Goal: Information Seeking & Learning: Learn about a topic

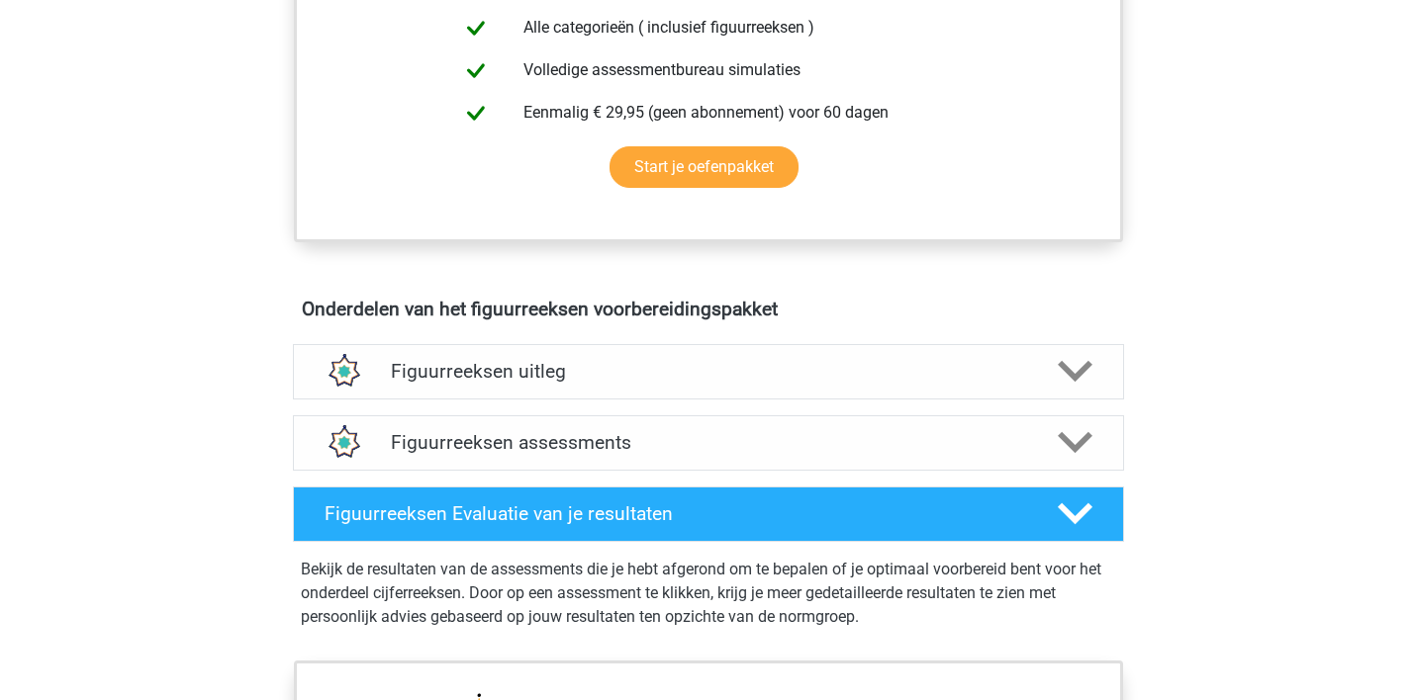
scroll to position [946, 0]
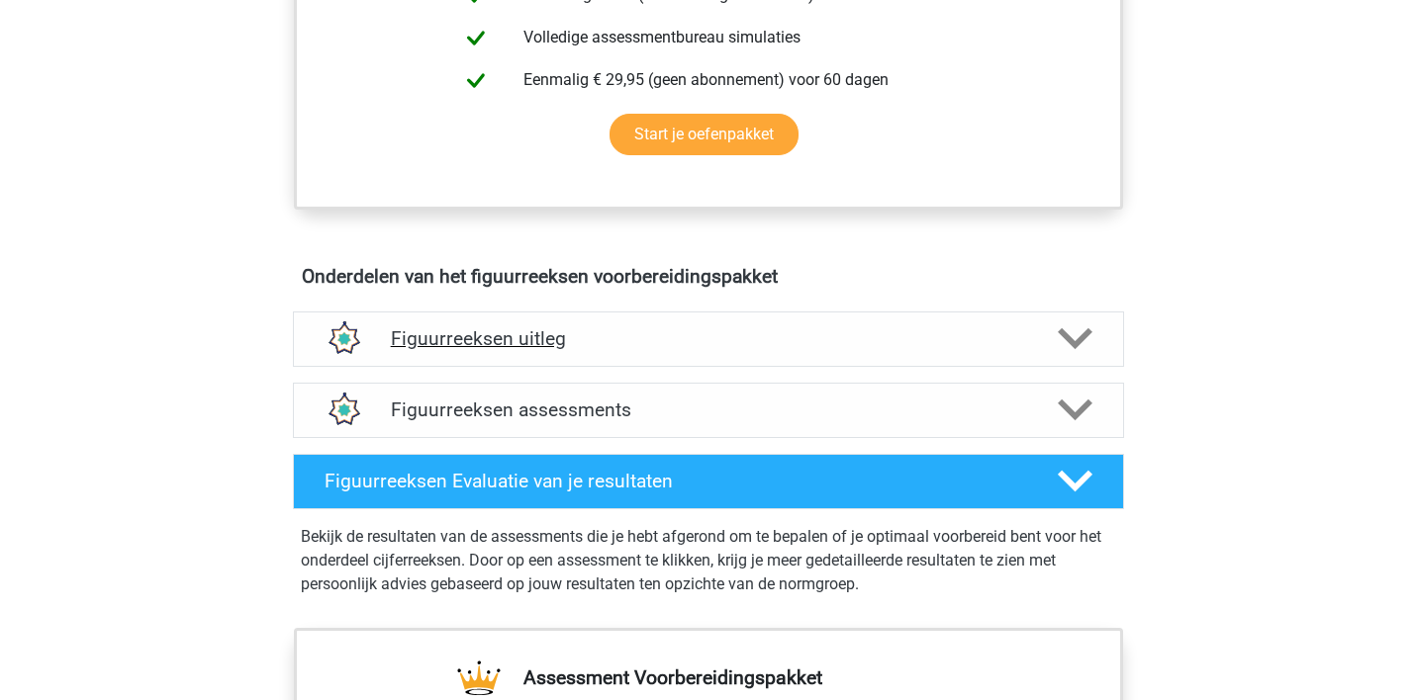
click at [464, 335] on h4 "Figuurreeksen uitleg" at bounding box center [708, 338] width 635 height 23
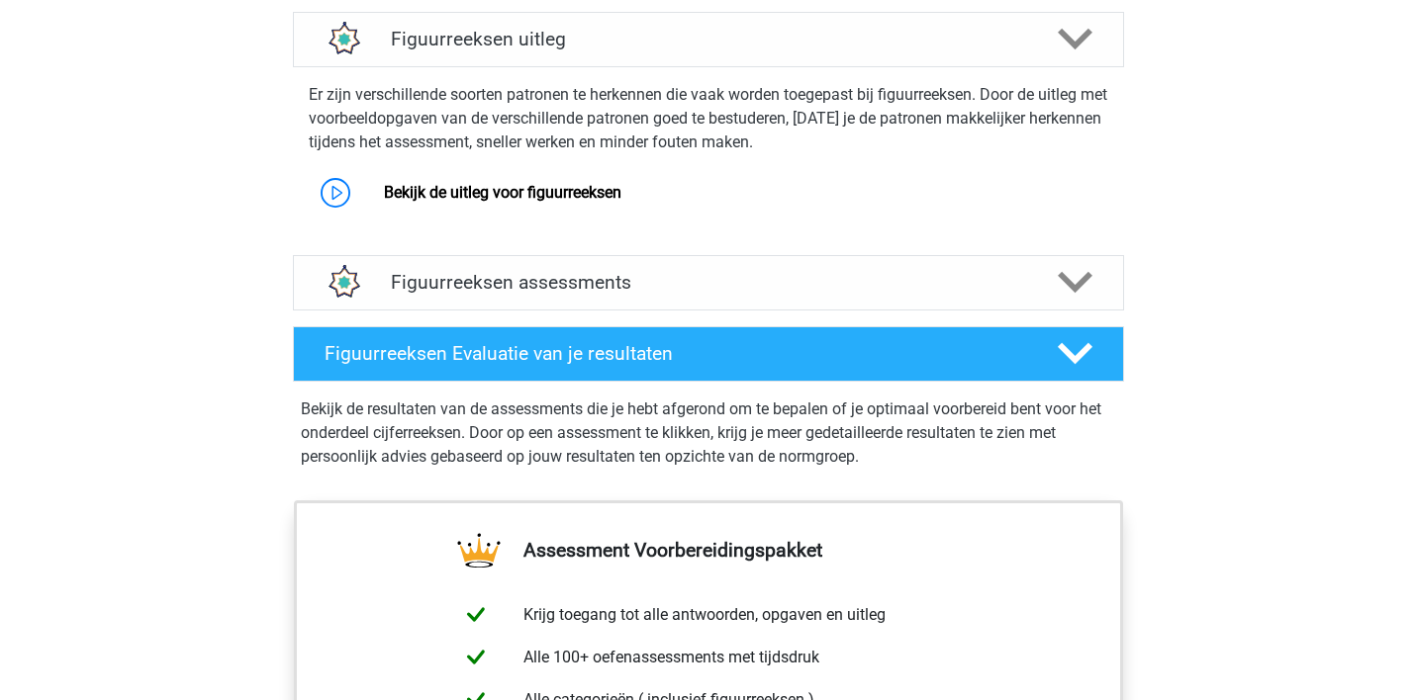
scroll to position [1249, 0]
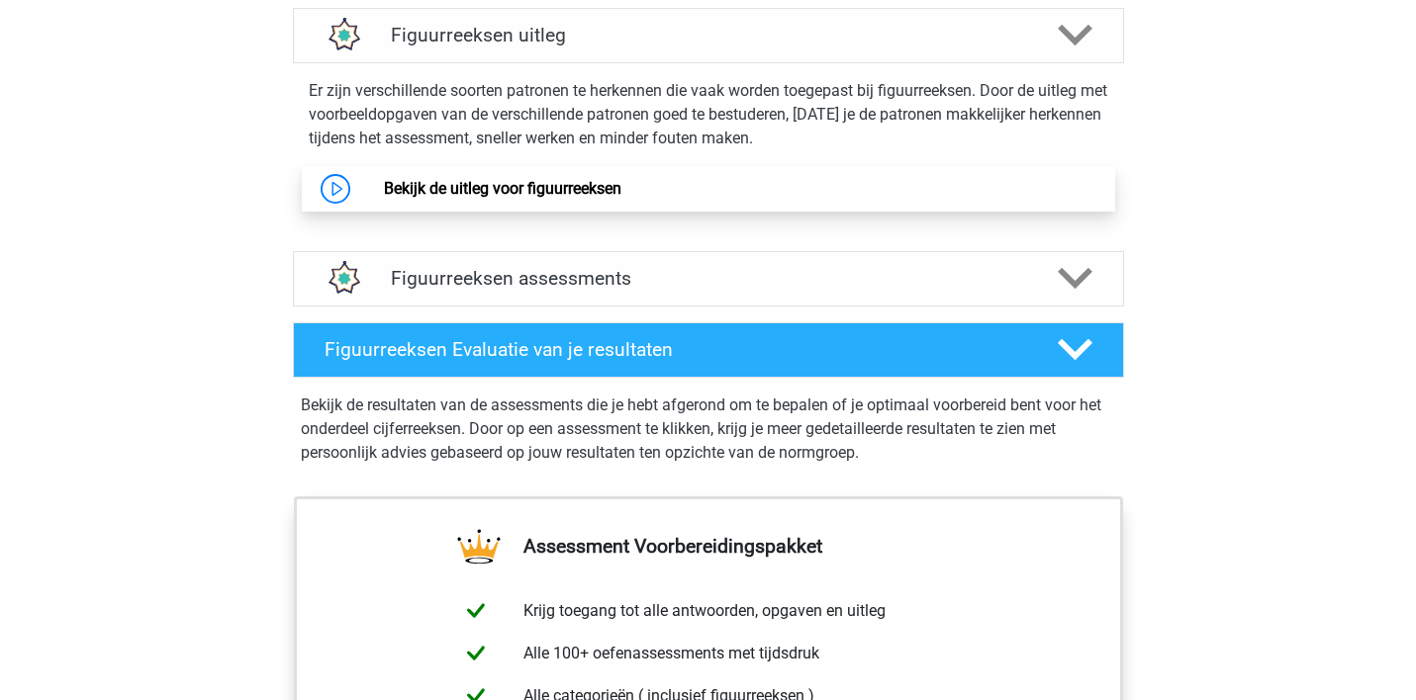
click at [485, 190] on link "Bekijk de uitleg voor figuurreeksen" at bounding box center [502, 188] width 237 height 19
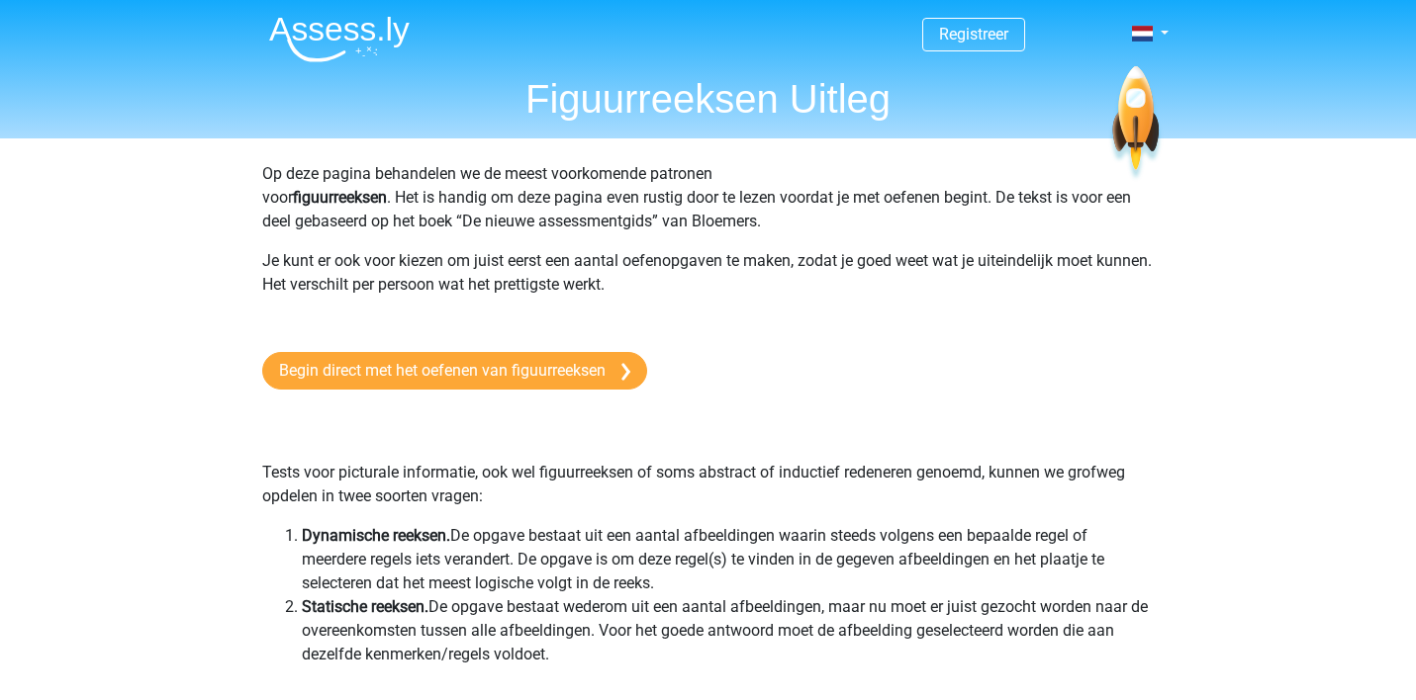
click at [351, 32] on img at bounding box center [339, 39] width 140 height 46
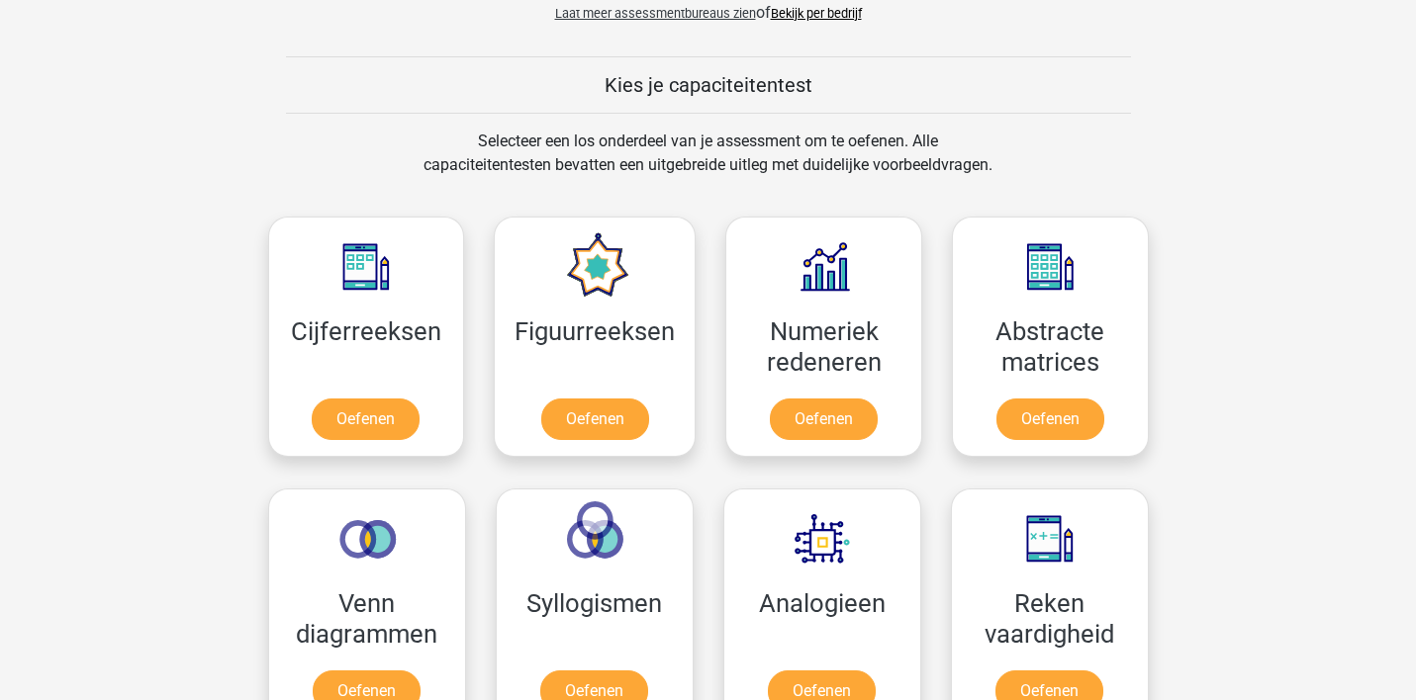
scroll to position [715, 0]
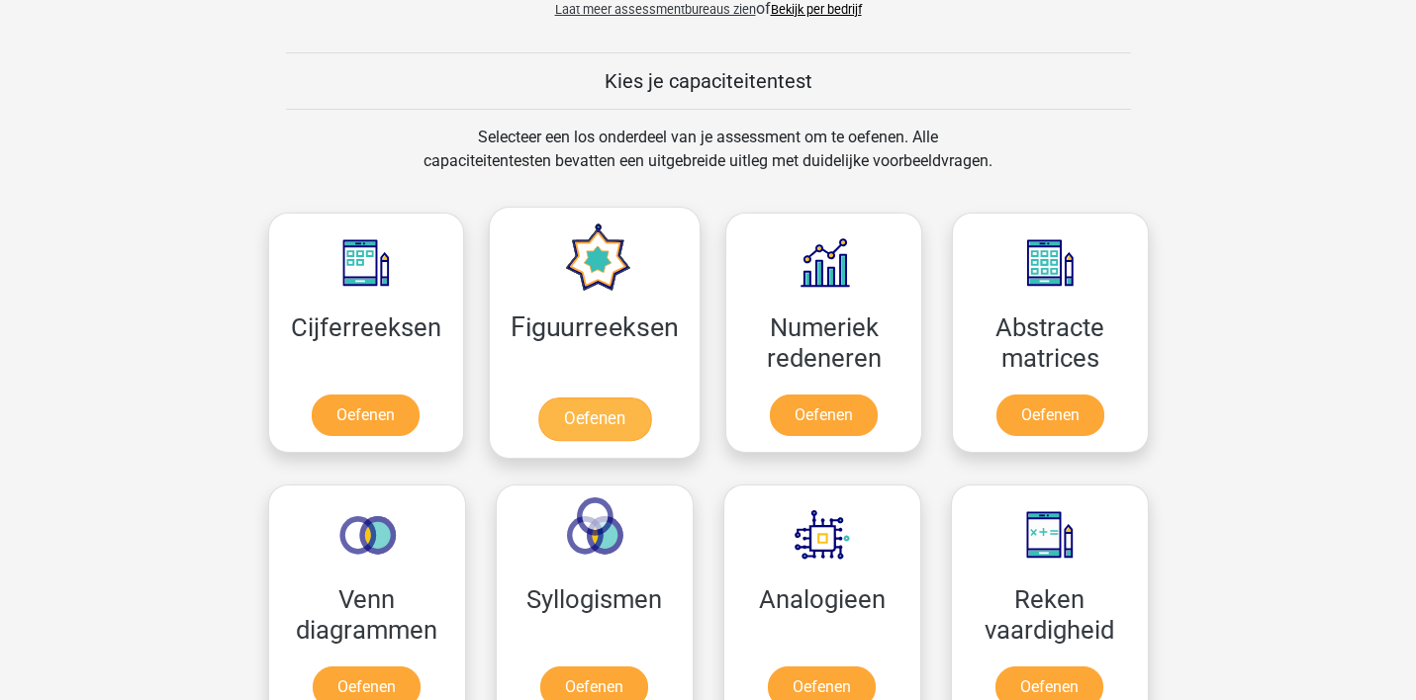
click at [618, 418] on link "Oefenen" at bounding box center [594, 420] width 113 height 44
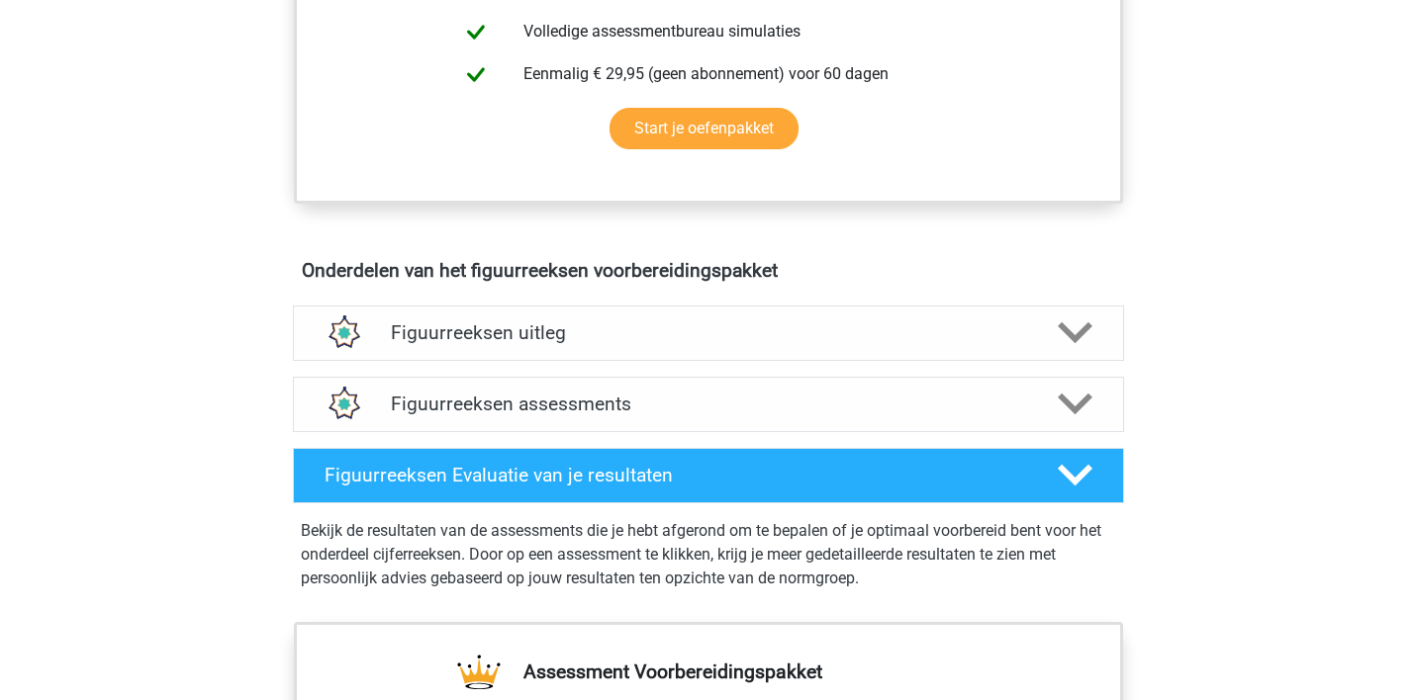
scroll to position [1007, 0]
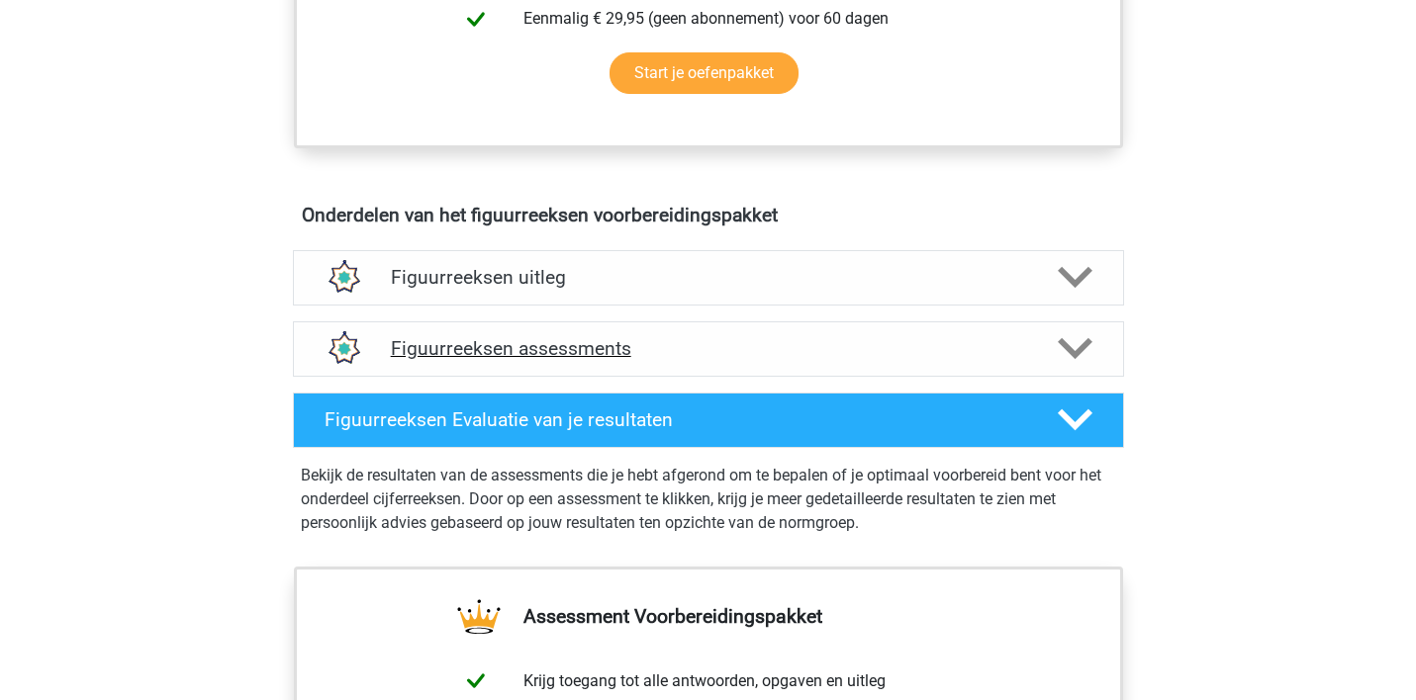
click at [568, 347] on h4 "Figuurreeksen assessments" at bounding box center [708, 348] width 635 height 23
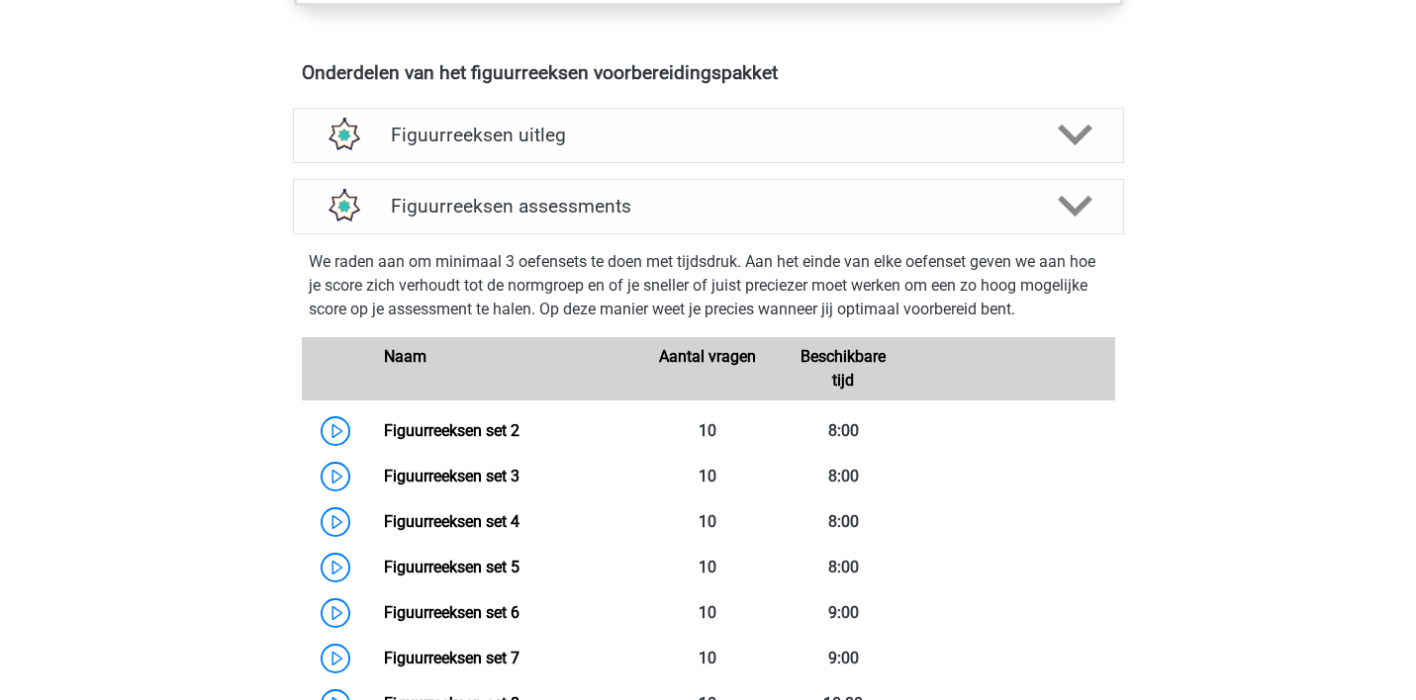
scroll to position [1225, 0]
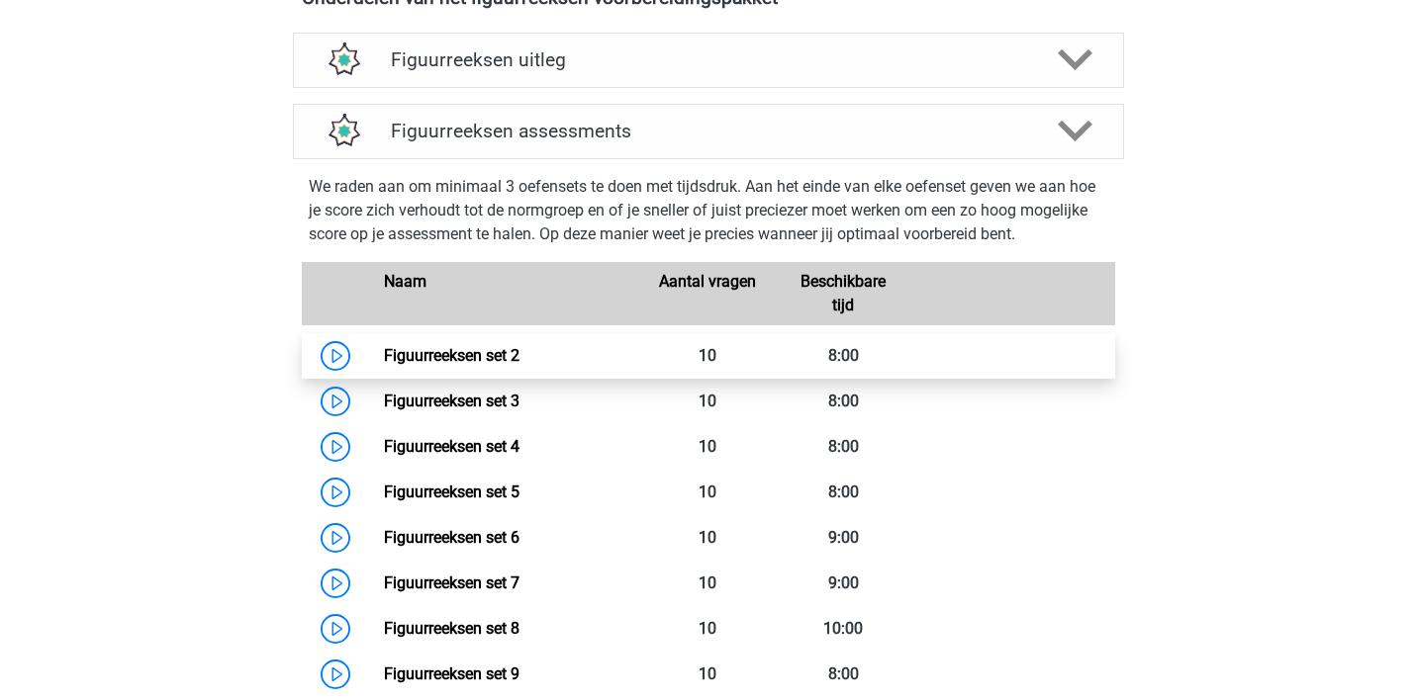
click at [430, 353] on link "Figuurreeksen set 2" at bounding box center [452, 355] width 136 height 19
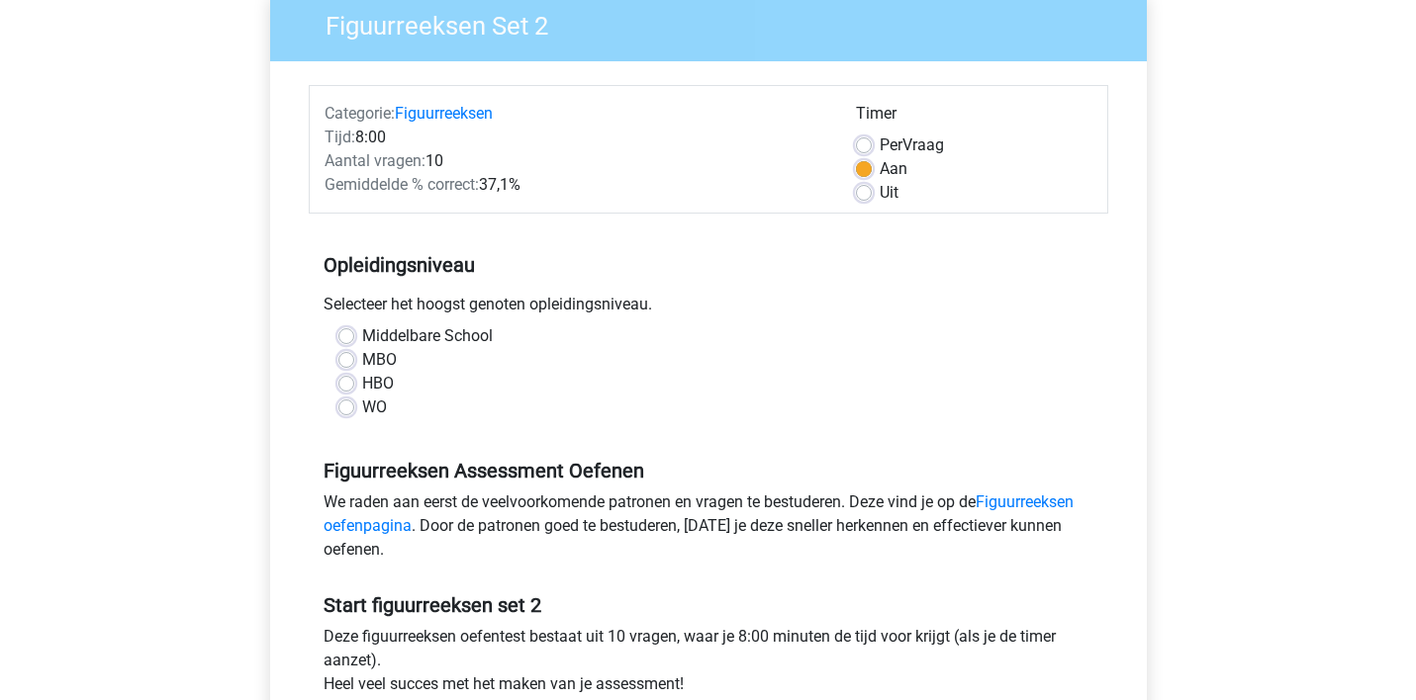
scroll to position [187, 0]
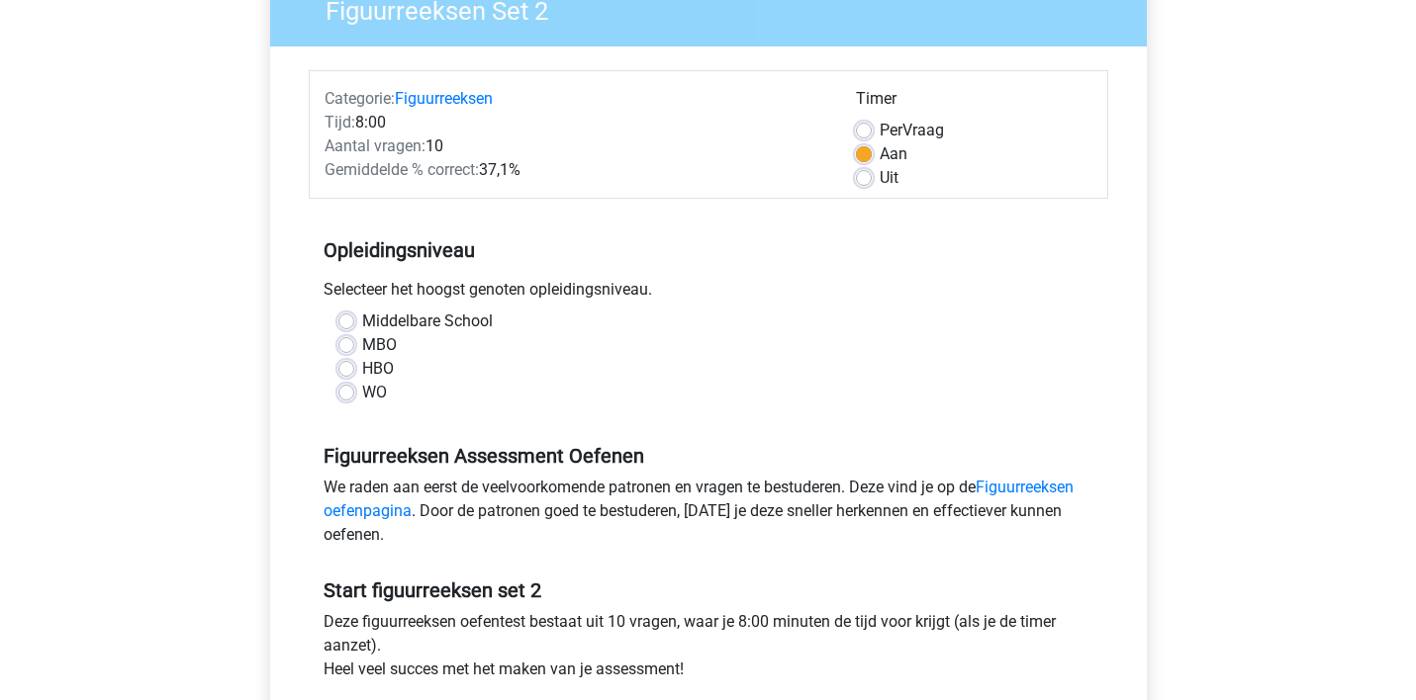
click at [362, 392] on label "WO" at bounding box center [374, 393] width 25 height 24
click at [342, 392] on input "WO" at bounding box center [346, 391] width 16 height 20
radio input "true"
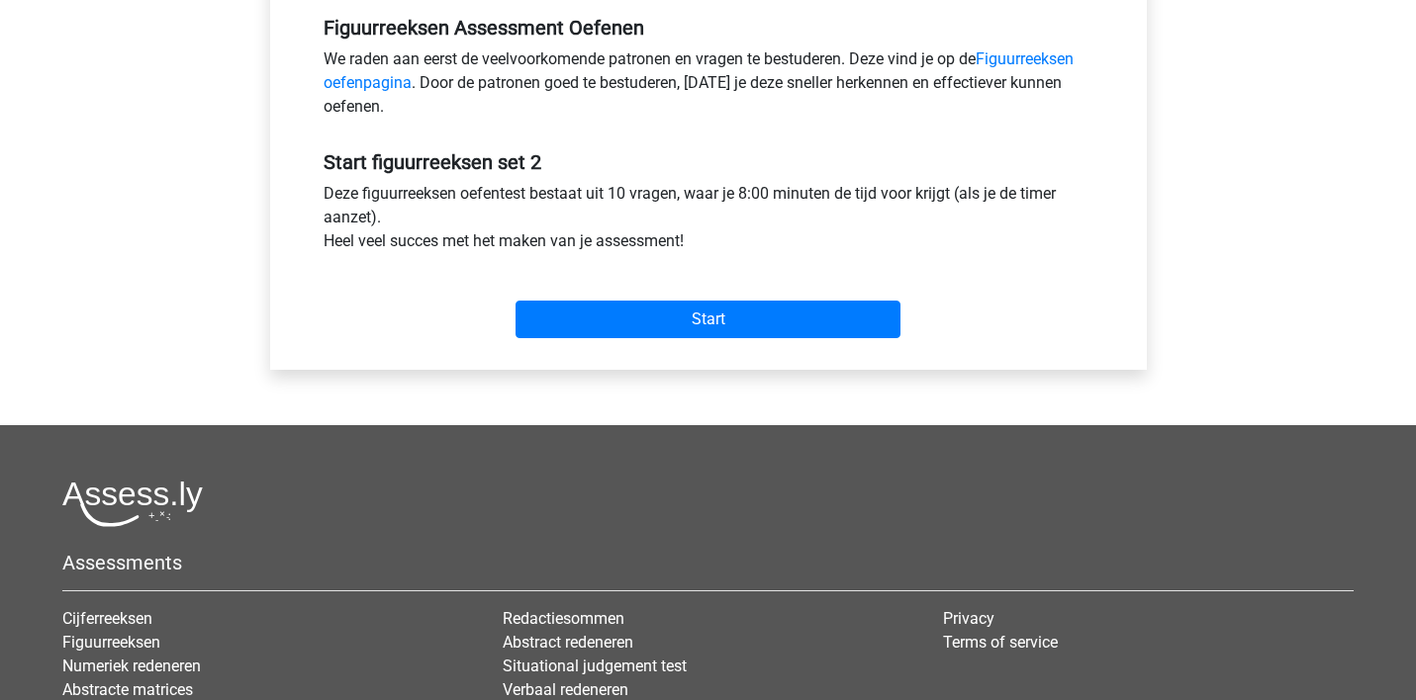
scroll to position [671, 0]
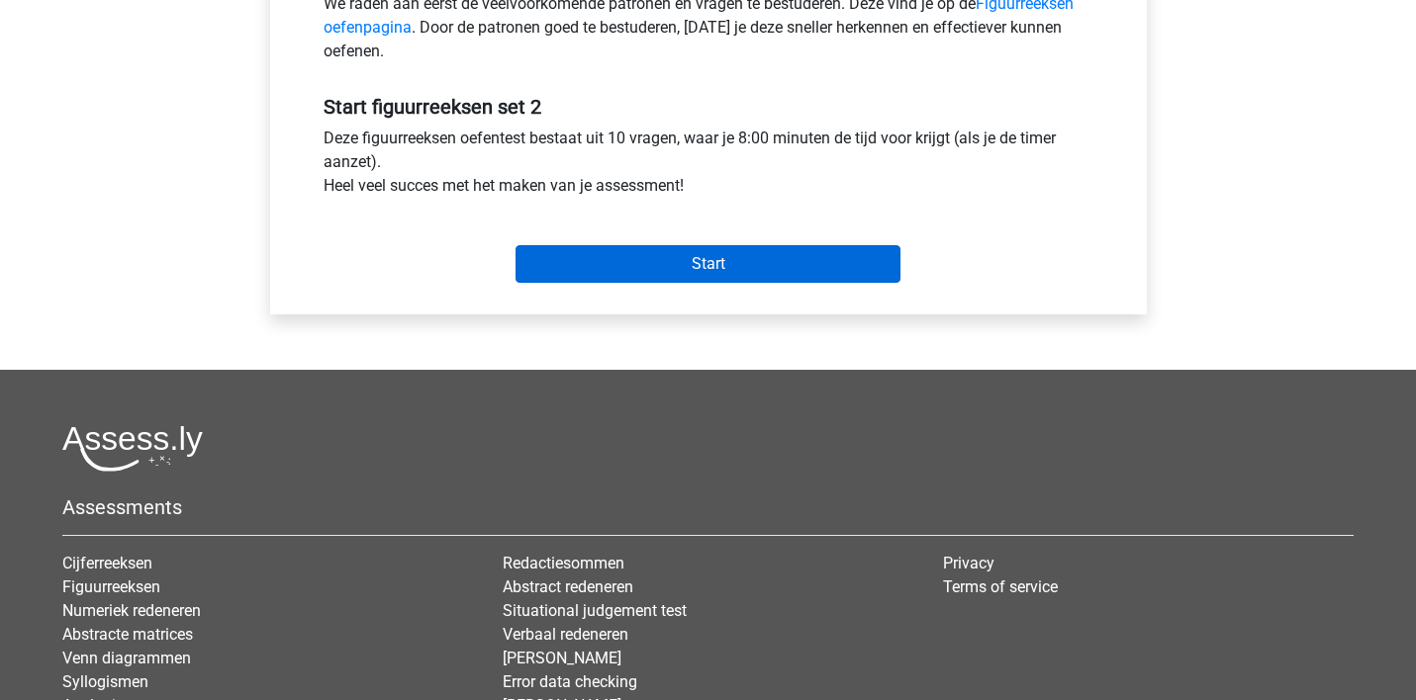
click at [607, 267] on input "Start" at bounding box center [707, 264] width 385 height 38
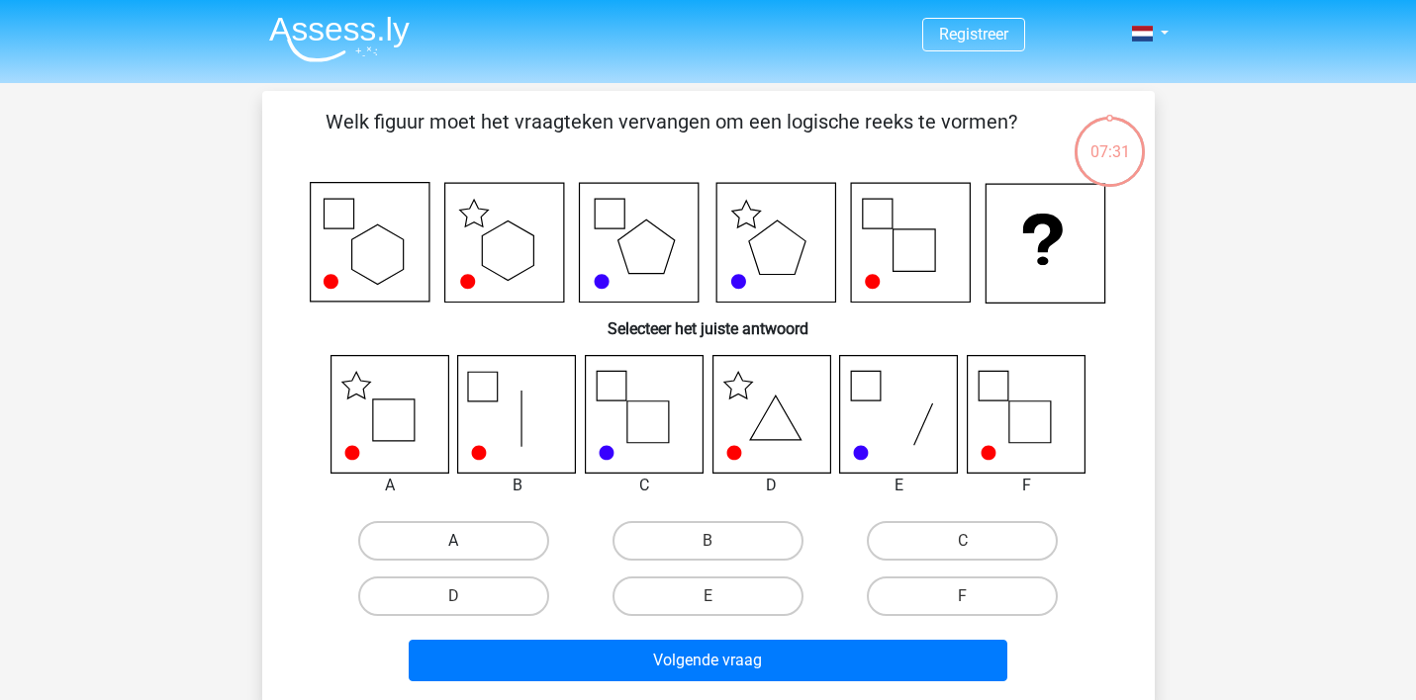
click at [415, 531] on label "A" at bounding box center [453, 541] width 191 height 40
click at [453, 541] on input "A" at bounding box center [459, 547] width 13 height 13
radio input "true"
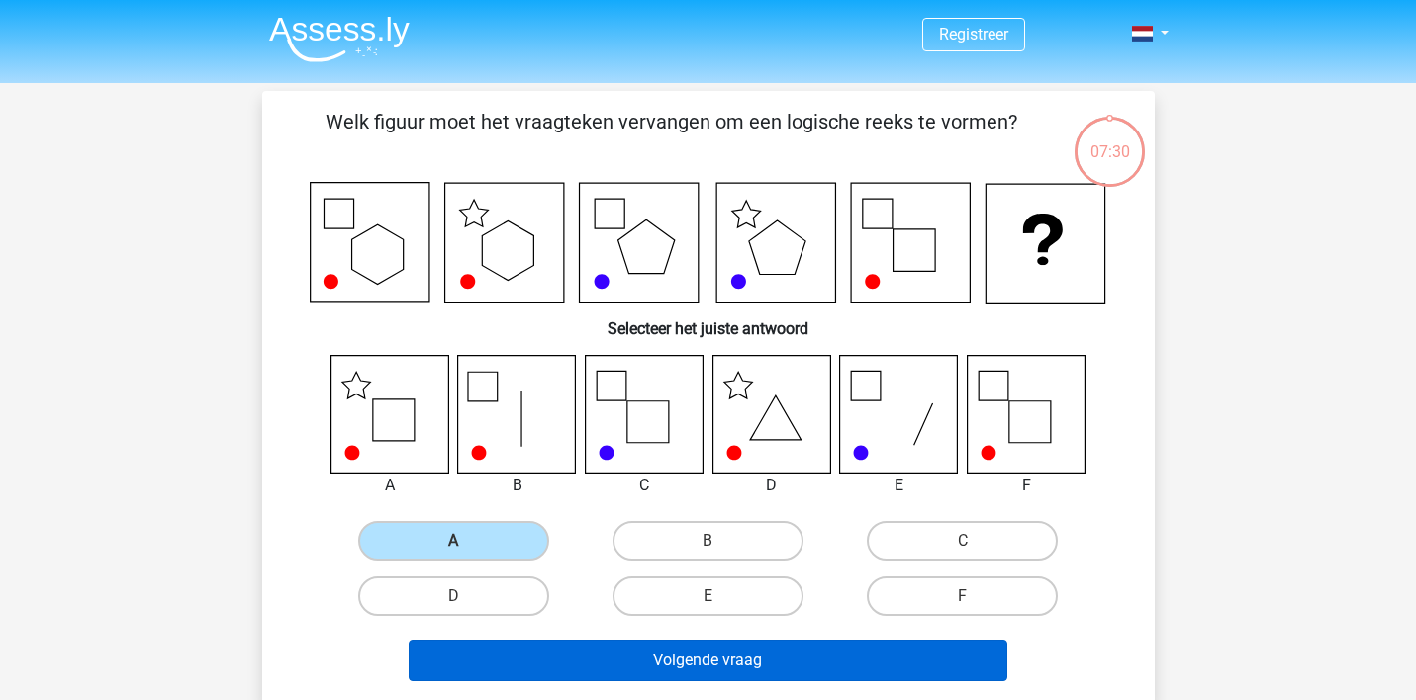
click at [482, 650] on button "Volgende vraag" at bounding box center [708, 661] width 598 height 42
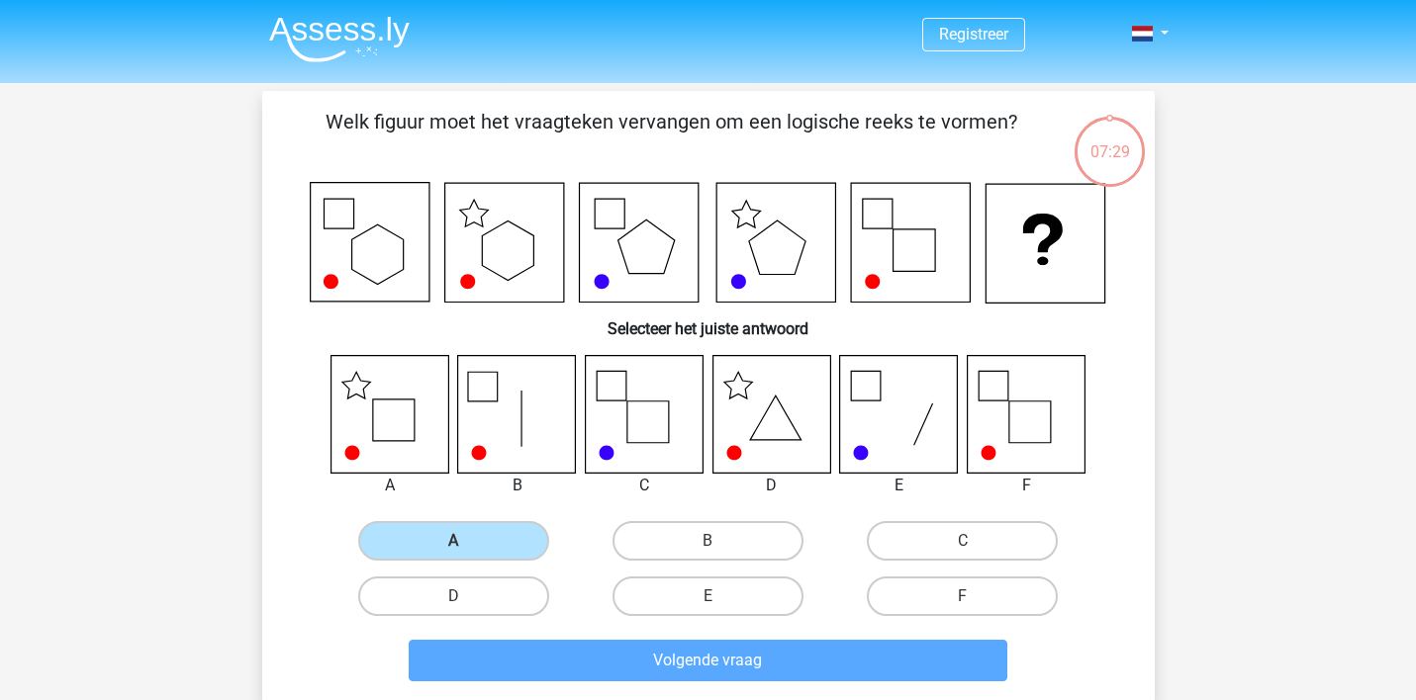
scroll to position [91, 0]
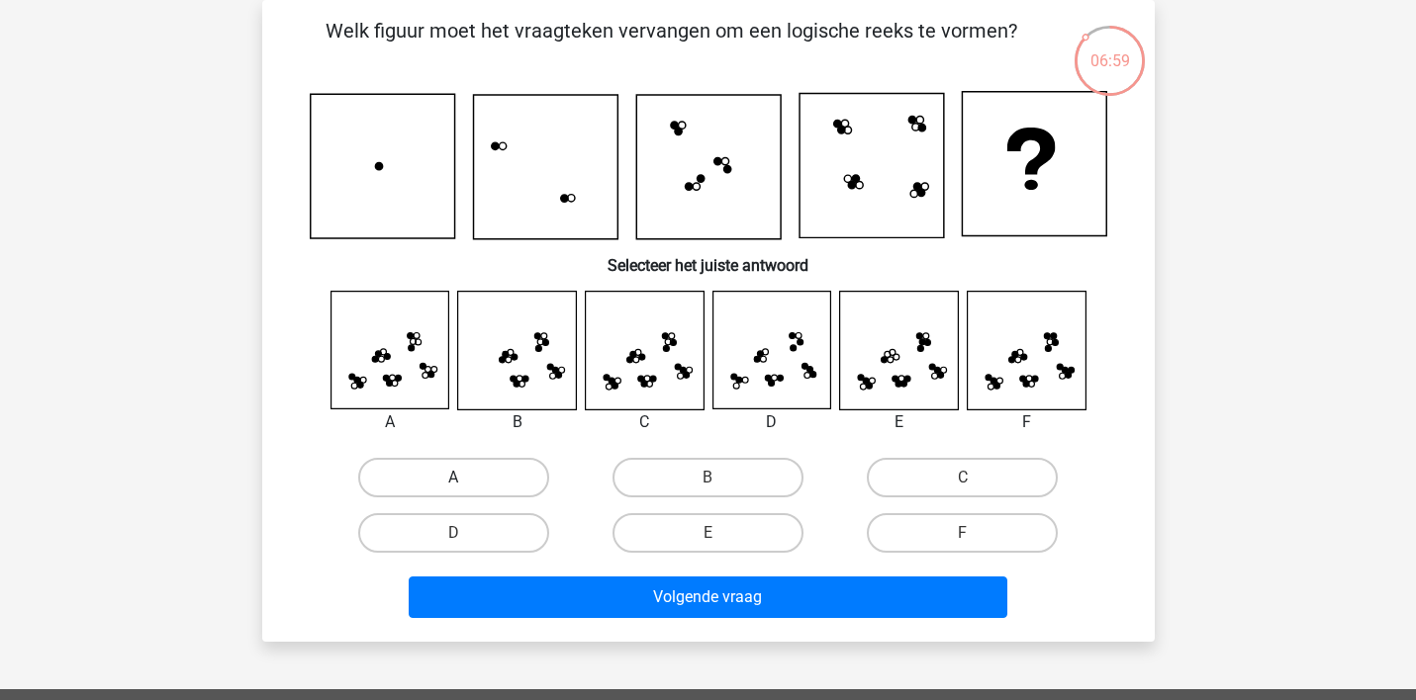
click at [446, 470] on label "A" at bounding box center [453, 478] width 191 height 40
click at [453, 478] on input "A" at bounding box center [459, 484] width 13 height 13
radio input "true"
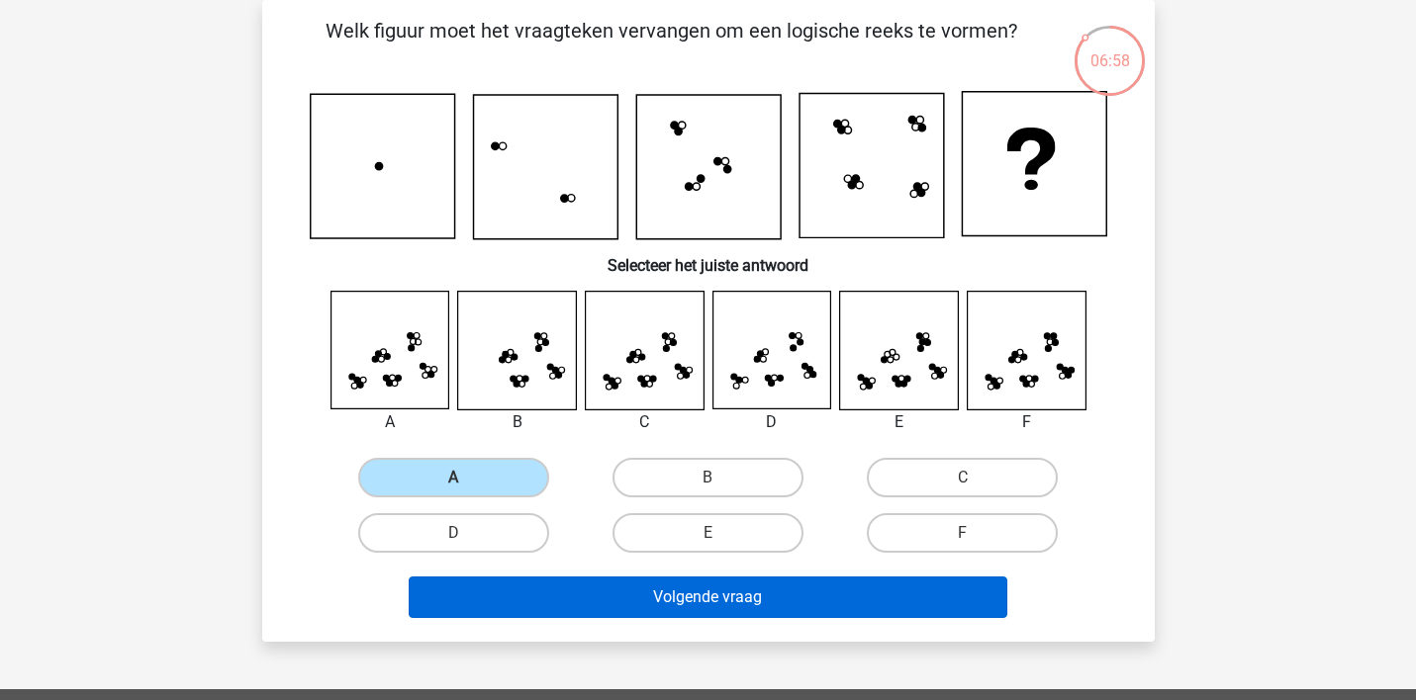
click at [508, 587] on button "Volgende vraag" at bounding box center [708, 598] width 598 height 42
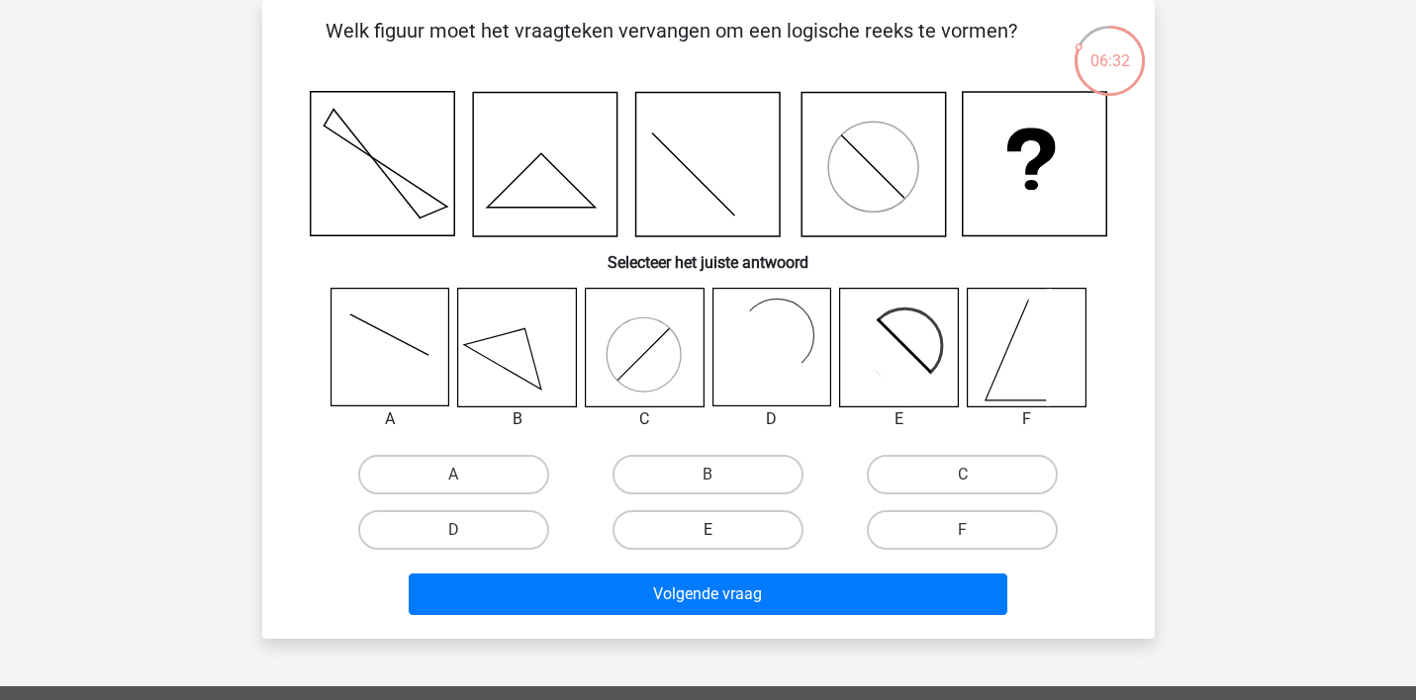
click at [710, 524] on label "E" at bounding box center [707, 530] width 191 height 40
click at [710, 530] on input "E" at bounding box center [713, 536] width 13 height 13
radio input "true"
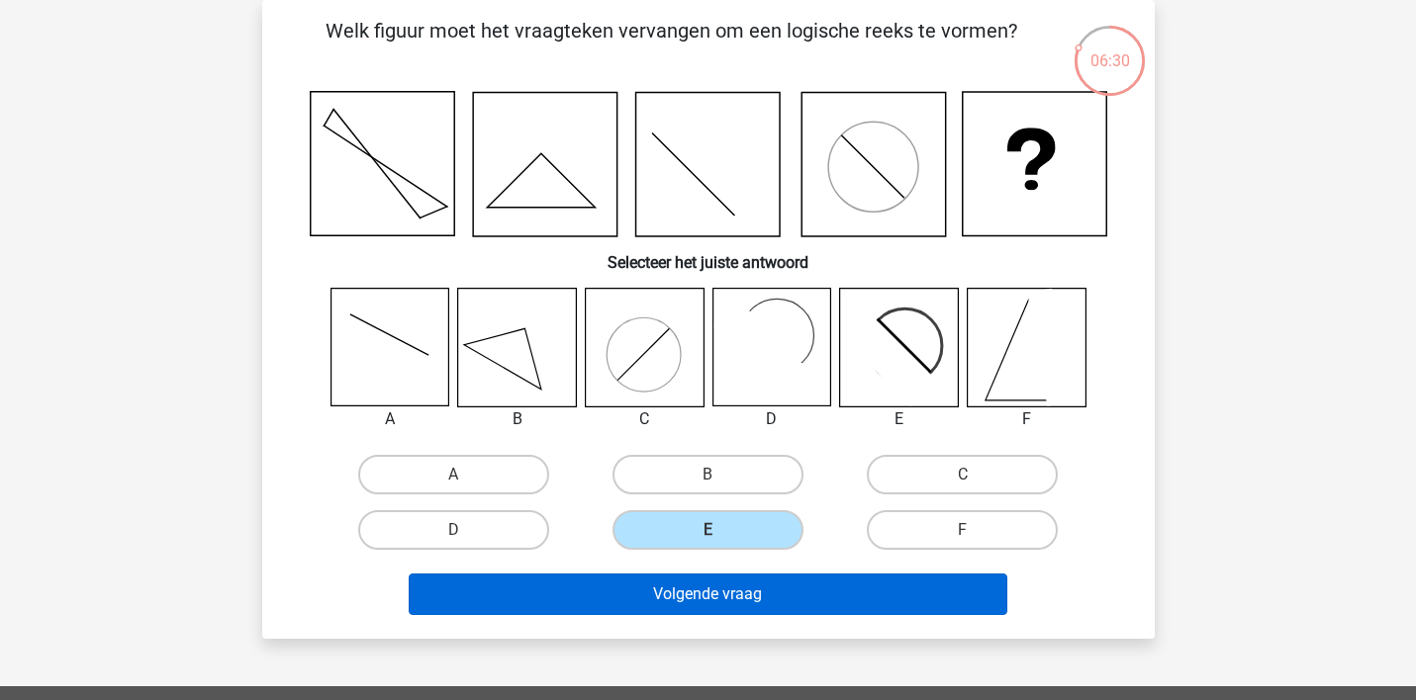
click at [709, 589] on button "Volgende vraag" at bounding box center [708, 595] width 598 height 42
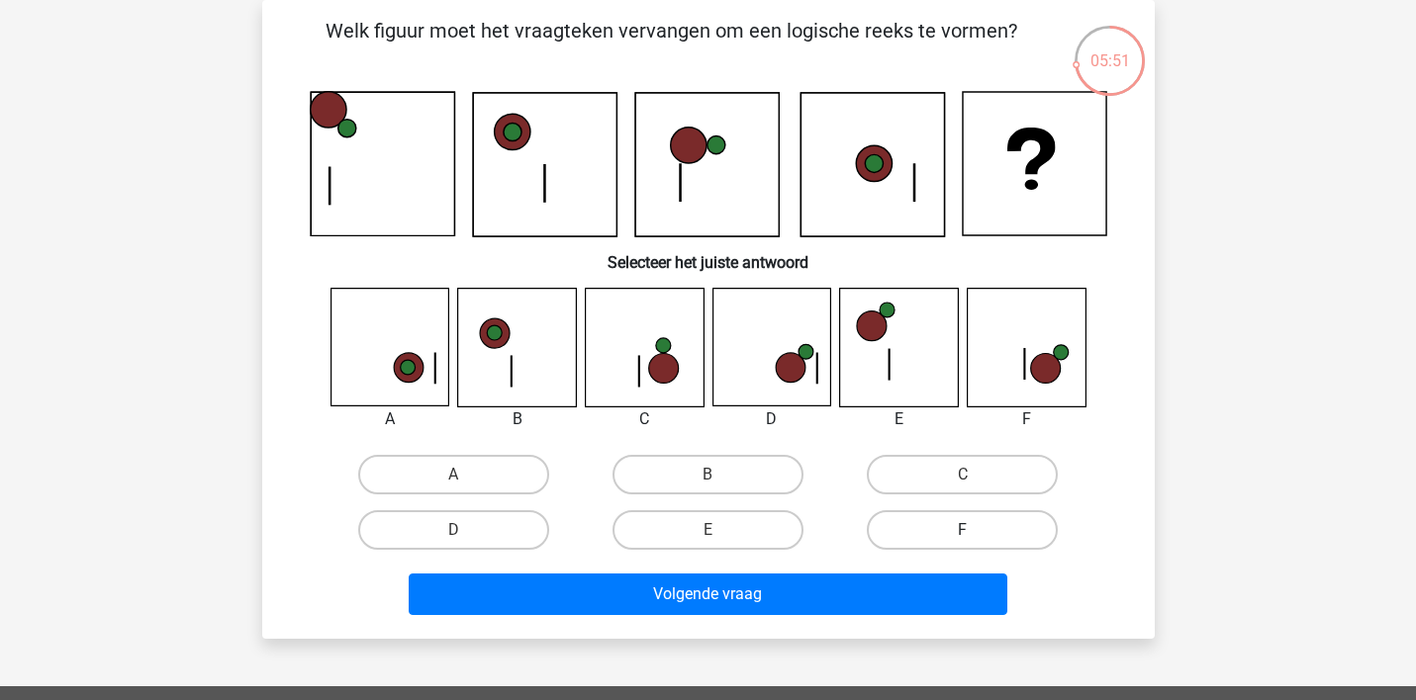
click at [948, 524] on label "F" at bounding box center [962, 530] width 191 height 40
click at [962, 530] on input "F" at bounding box center [968, 536] width 13 height 13
radio input "true"
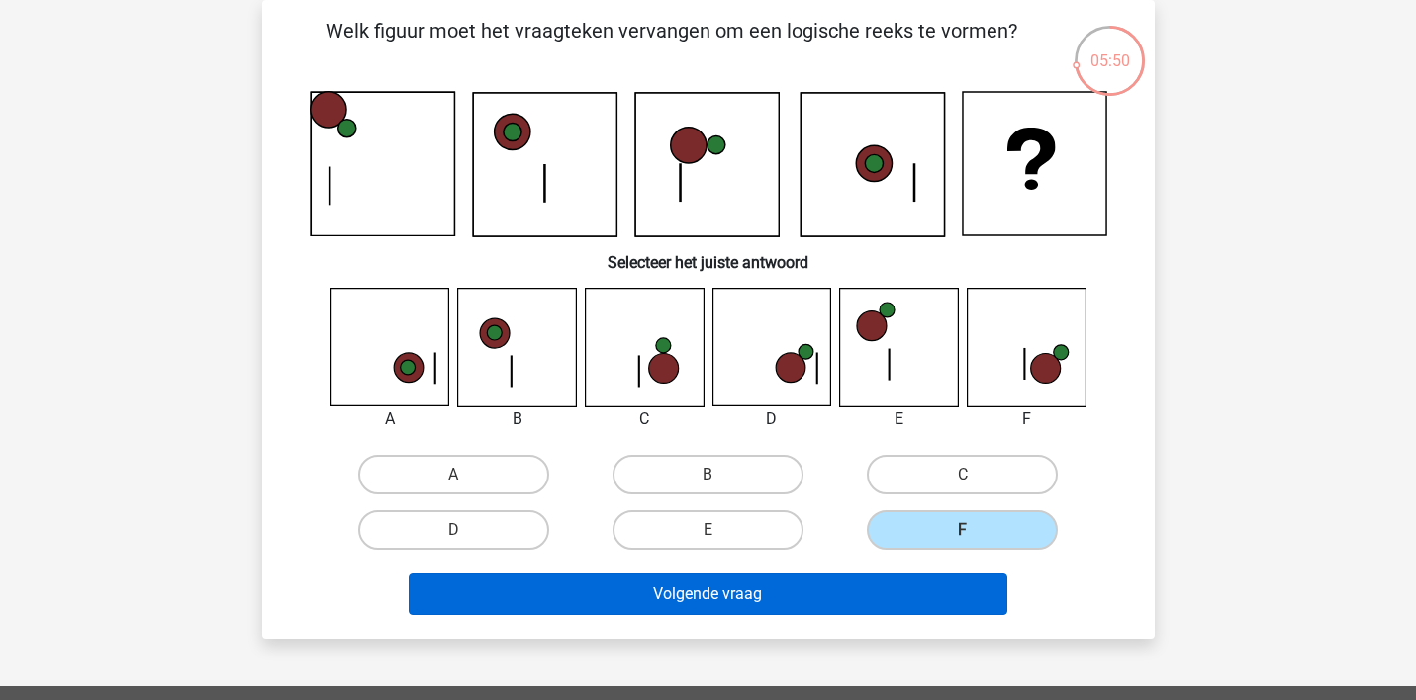
click at [871, 585] on button "Volgende vraag" at bounding box center [708, 595] width 598 height 42
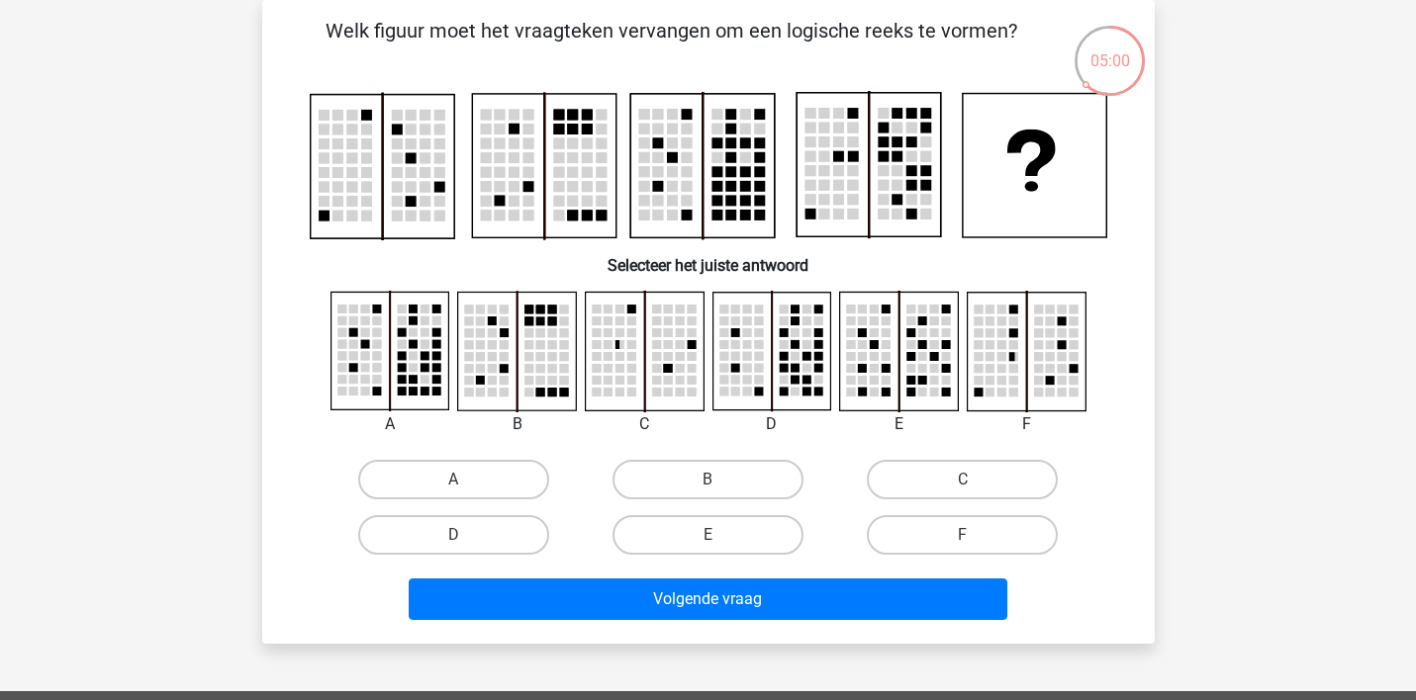
click at [546, 346] on rect at bounding box center [517, 352] width 118 height 118
click at [641, 472] on label "B" at bounding box center [707, 480] width 191 height 40
click at [707, 480] on input "B" at bounding box center [713, 486] width 13 height 13
radio input "true"
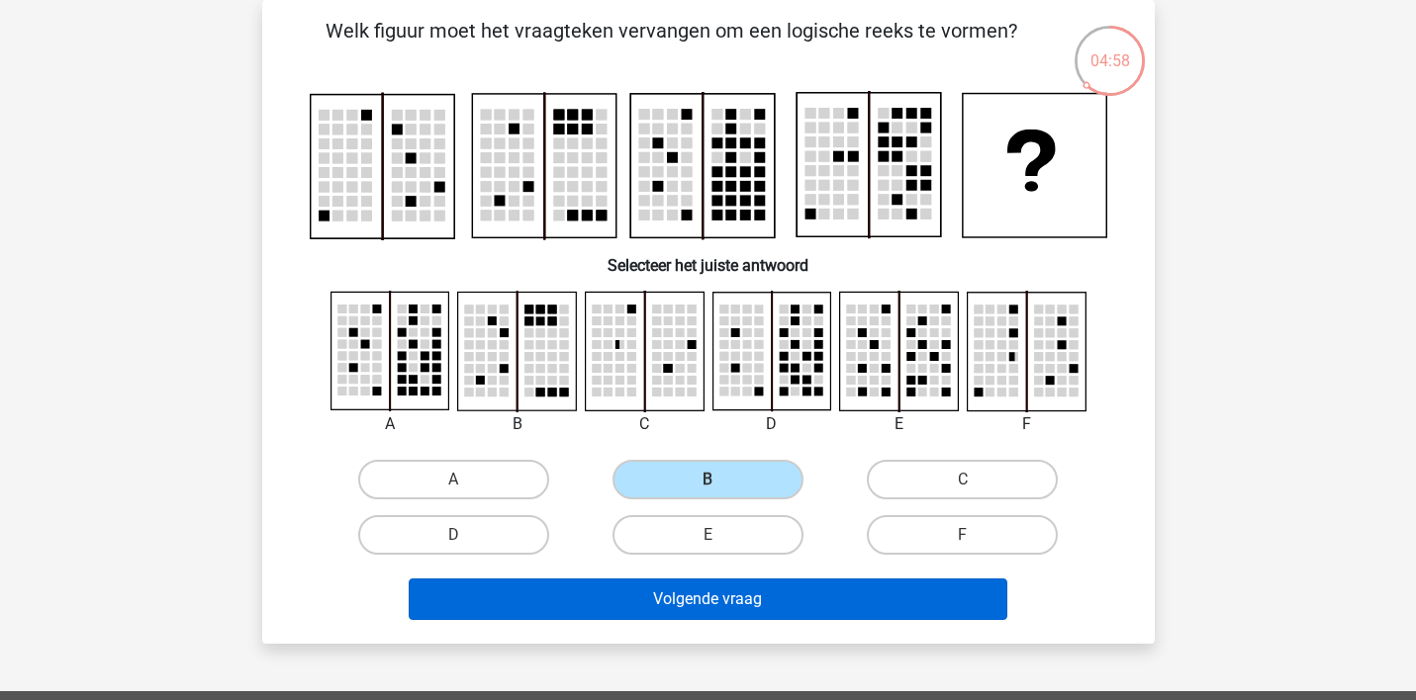
click at [647, 592] on button "Volgende vraag" at bounding box center [708, 600] width 598 height 42
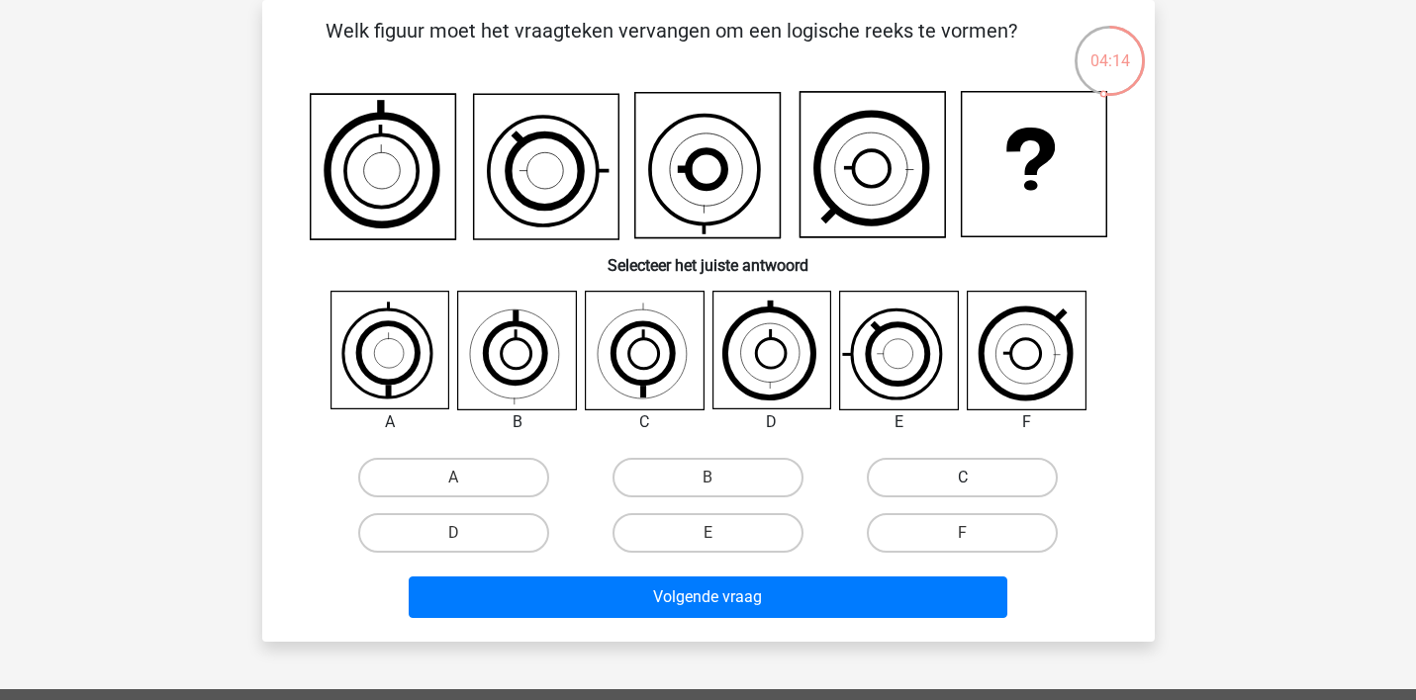
click at [910, 472] on label "C" at bounding box center [962, 478] width 191 height 40
click at [962, 478] on input "C" at bounding box center [968, 484] width 13 height 13
radio input "true"
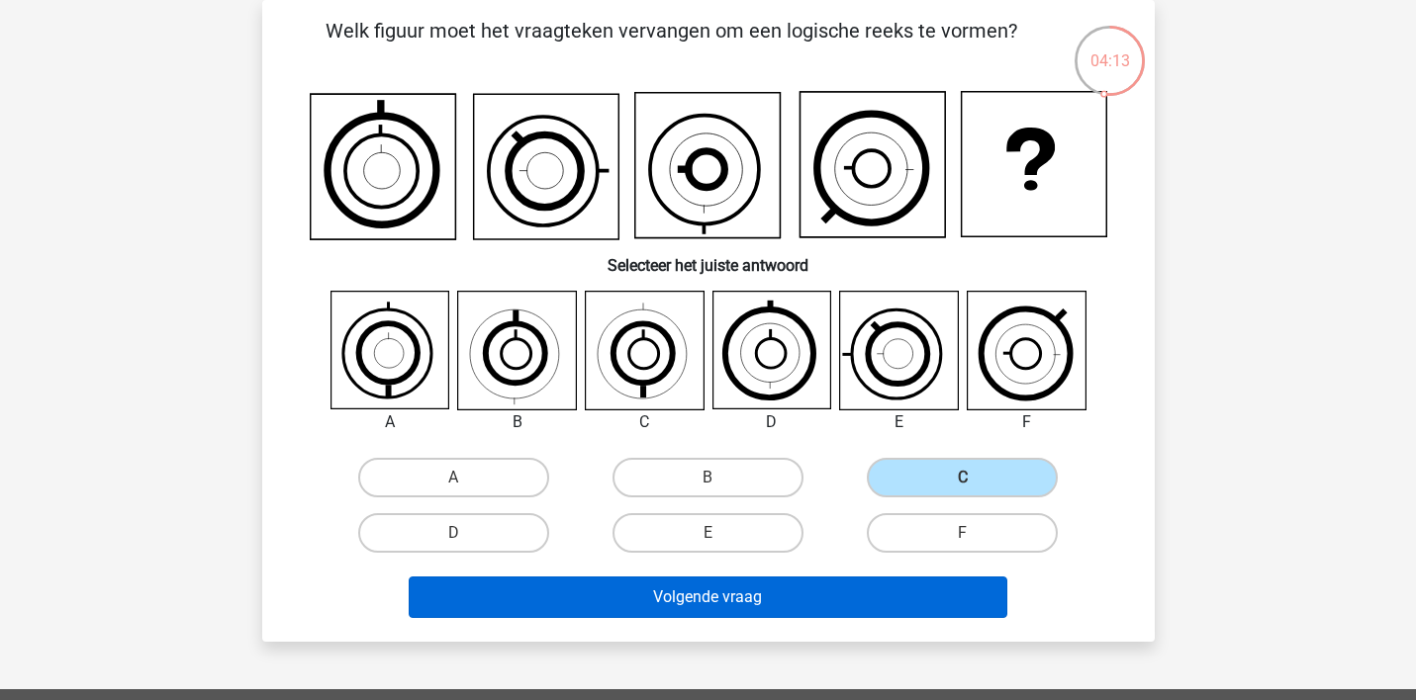
click at [722, 596] on button "Volgende vraag" at bounding box center [708, 598] width 598 height 42
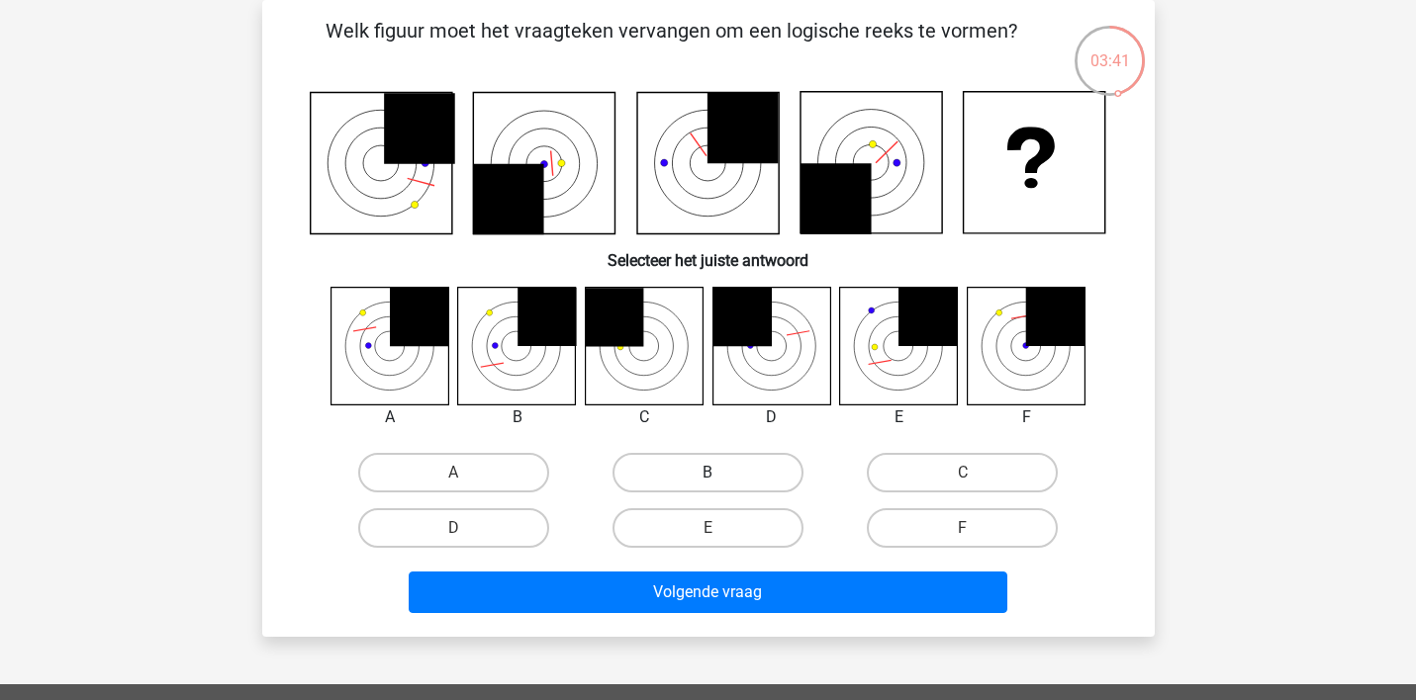
click at [694, 470] on label "B" at bounding box center [707, 473] width 191 height 40
click at [707, 473] on input "B" at bounding box center [713, 479] width 13 height 13
radio input "true"
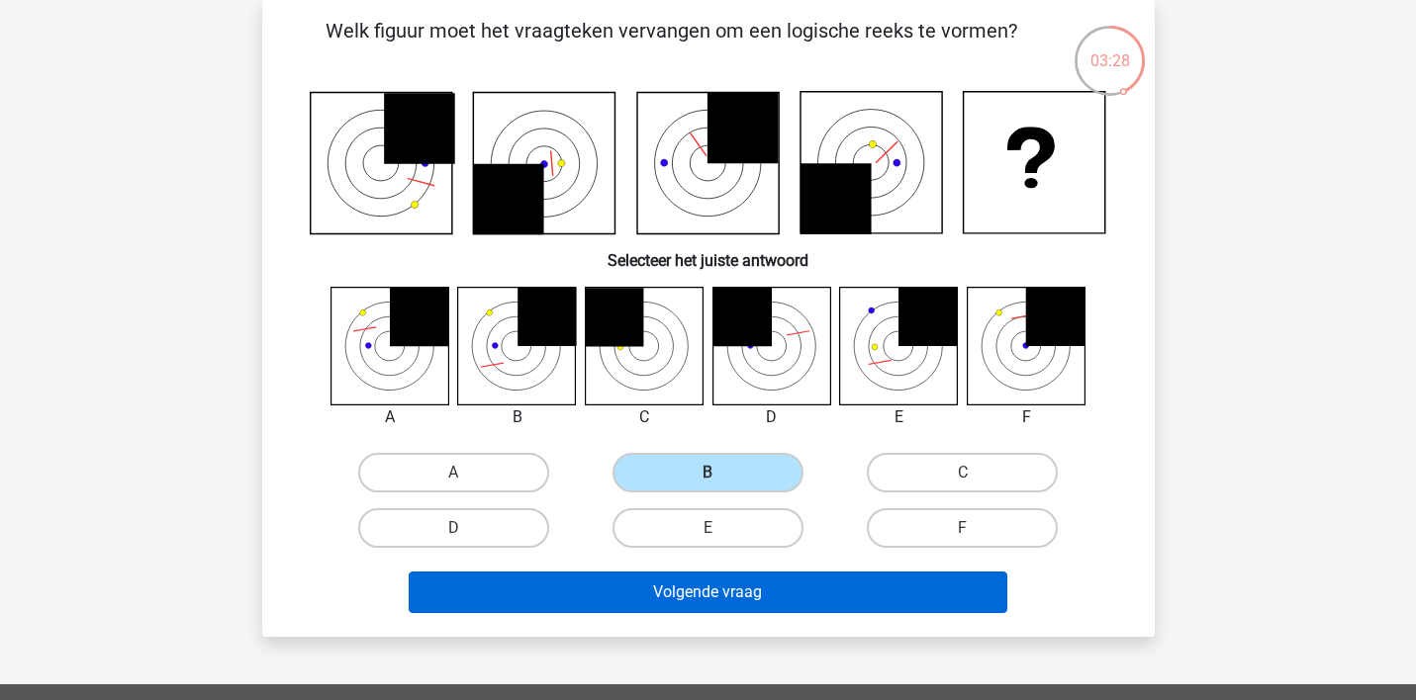
click at [684, 591] on button "Volgende vraag" at bounding box center [708, 593] width 598 height 42
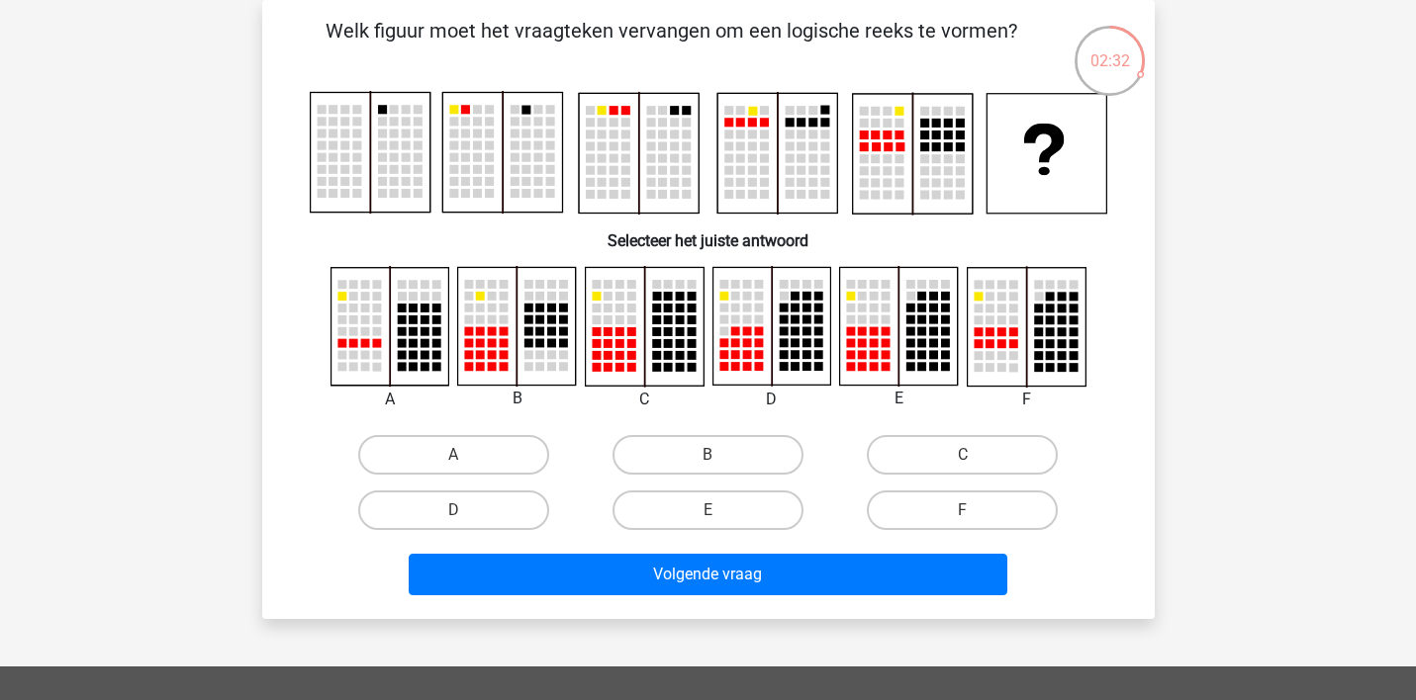
click at [887, 134] on rect at bounding box center [886, 135] width 9 height 9
click at [686, 452] on label "B" at bounding box center [707, 455] width 191 height 40
click at [707, 455] on input "B" at bounding box center [713, 461] width 13 height 13
radio input "true"
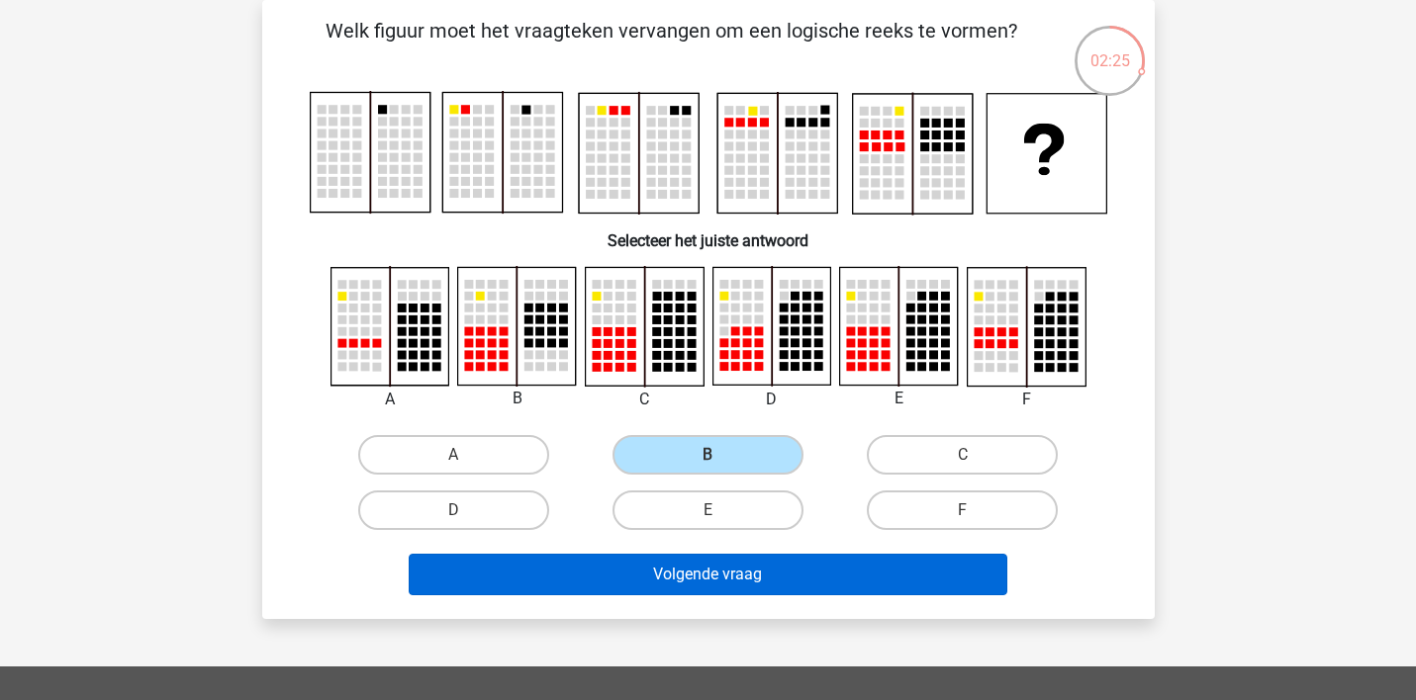
click at [683, 567] on button "Volgende vraag" at bounding box center [708, 575] width 598 height 42
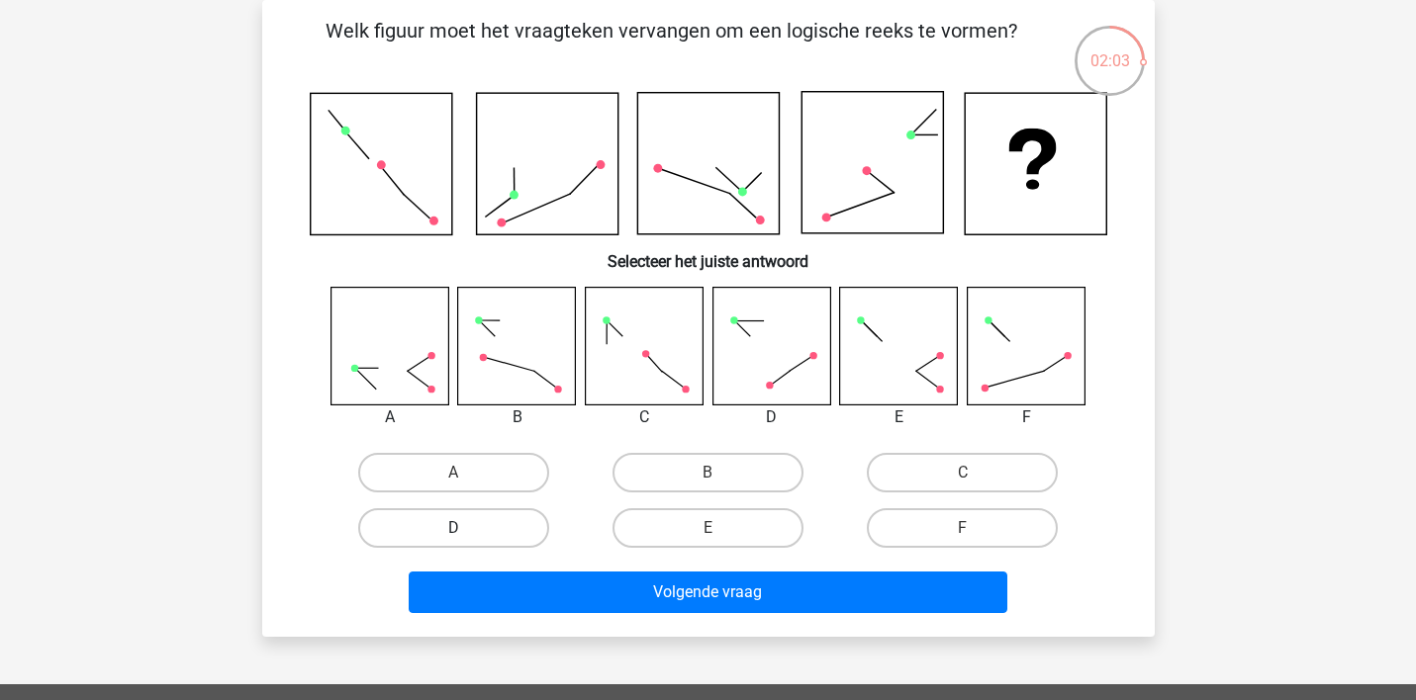
click at [477, 522] on label "D" at bounding box center [453, 528] width 191 height 40
click at [466, 528] on input "D" at bounding box center [459, 534] width 13 height 13
radio input "true"
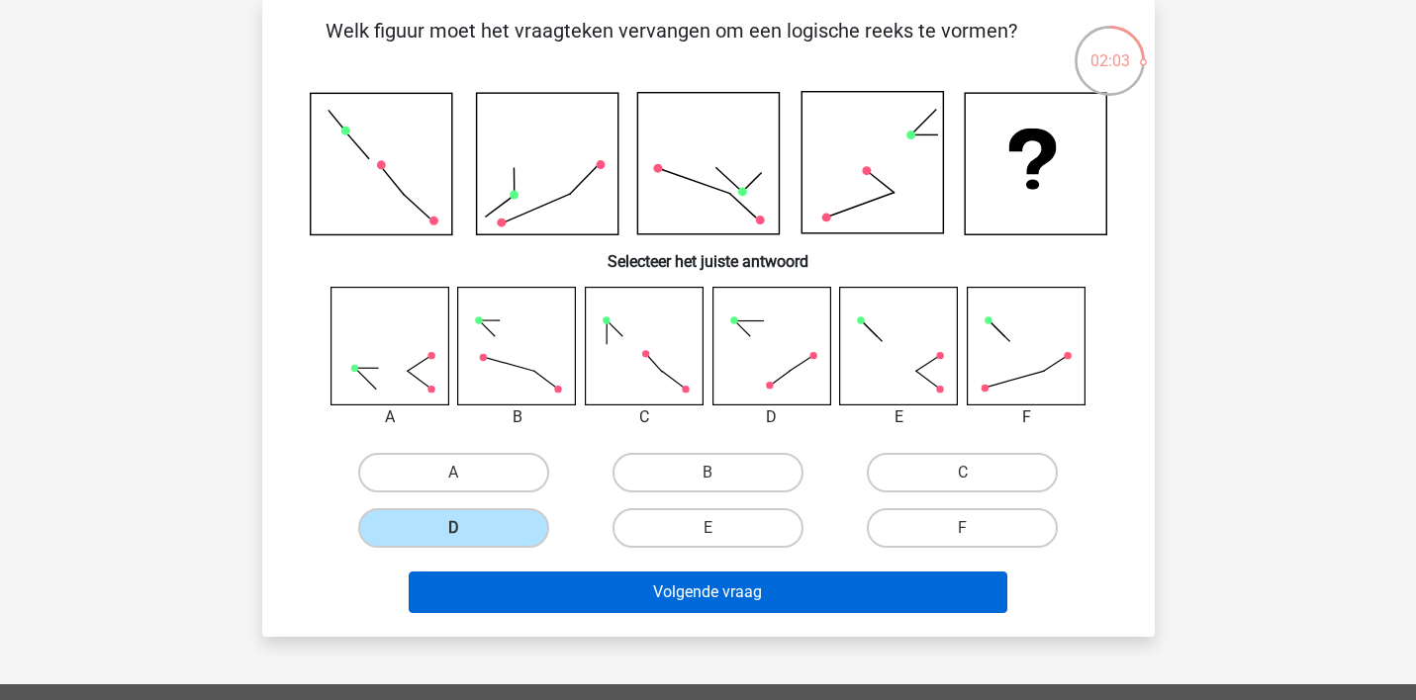
click at [517, 586] on button "Volgende vraag" at bounding box center [708, 593] width 598 height 42
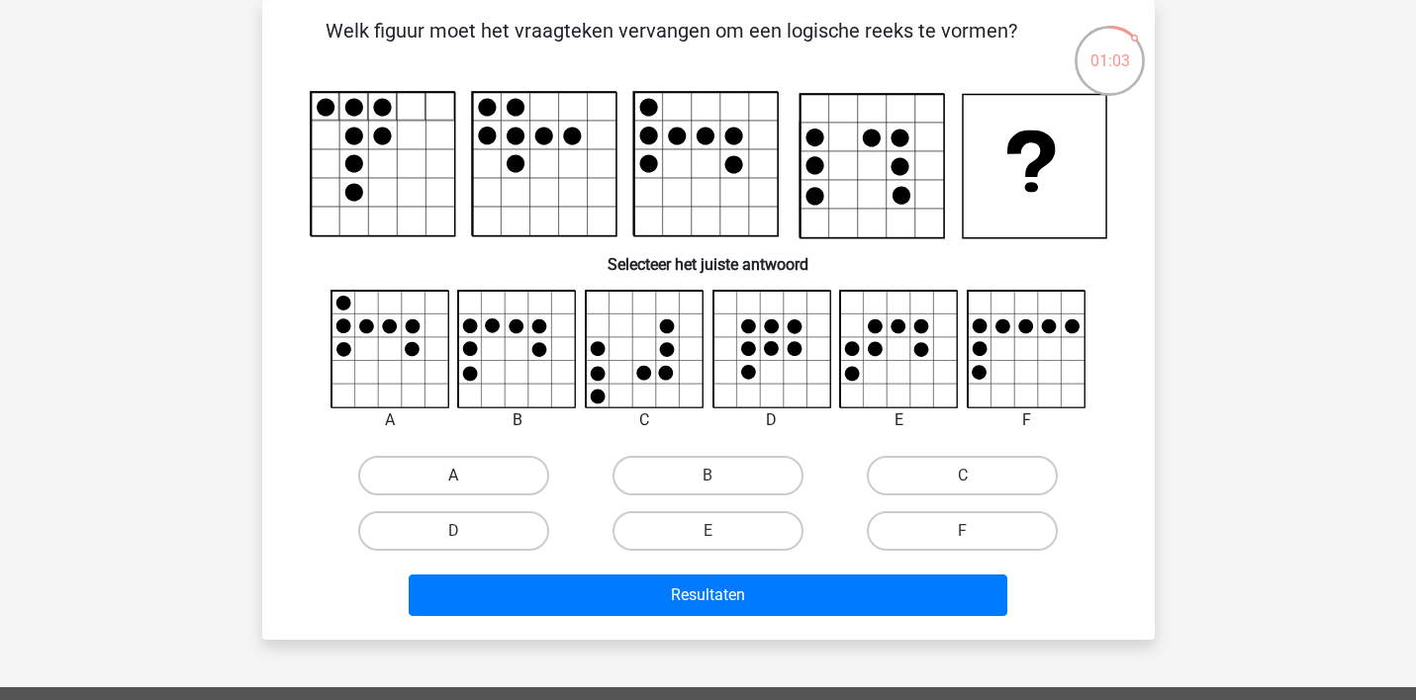
click at [496, 470] on label "A" at bounding box center [453, 476] width 191 height 40
click at [466, 476] on input "A" at bounding box center [459, 482] width 13 height 13
radio input "true"
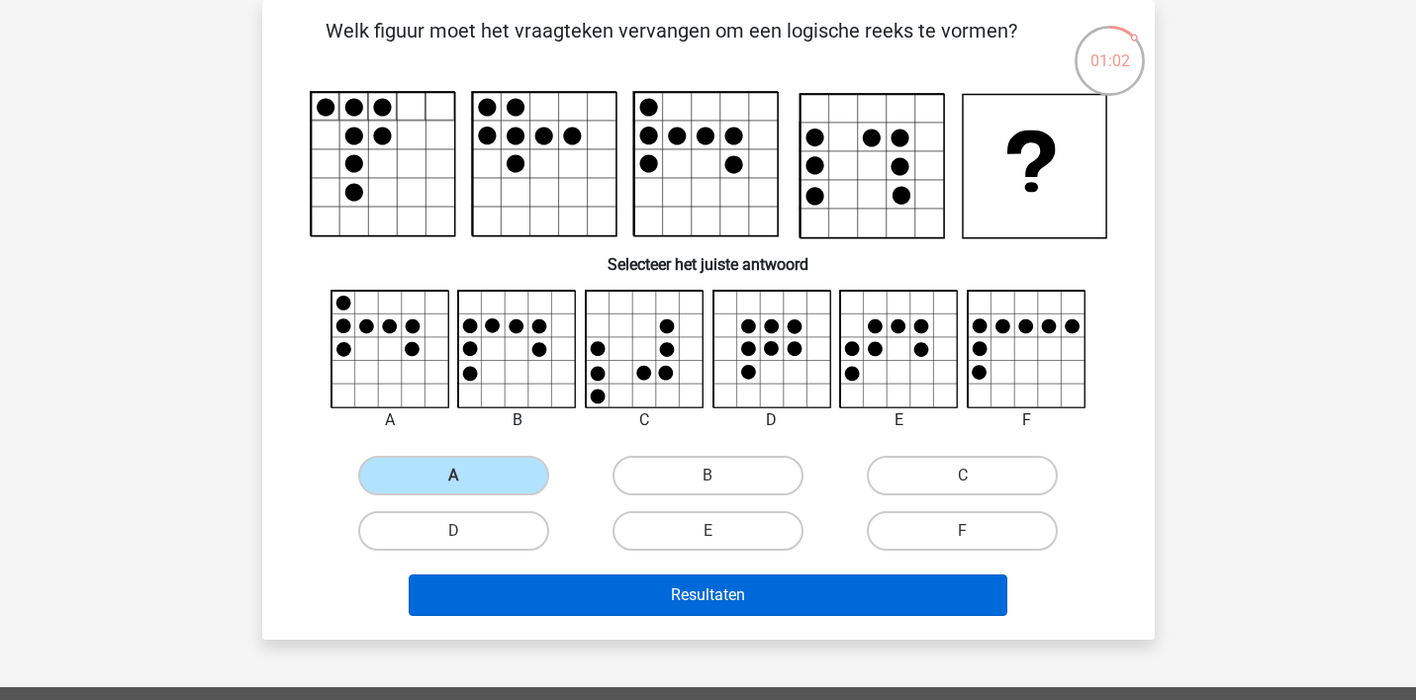
click at [665, 591] on button "Resultaten" at bounding box center [708, 596] width 598 height 42
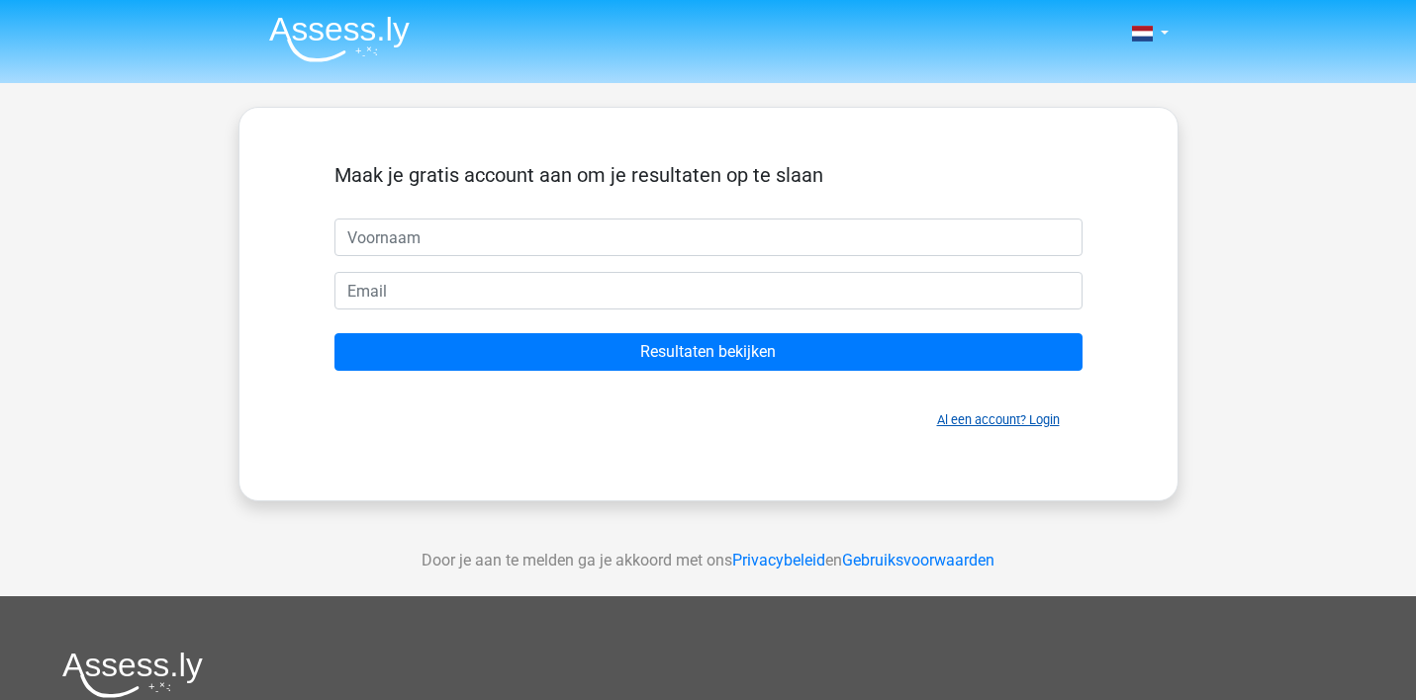
click at [979, 420] on link "Al een account? Login" at bounding box center [998, 419] width 123 height 15
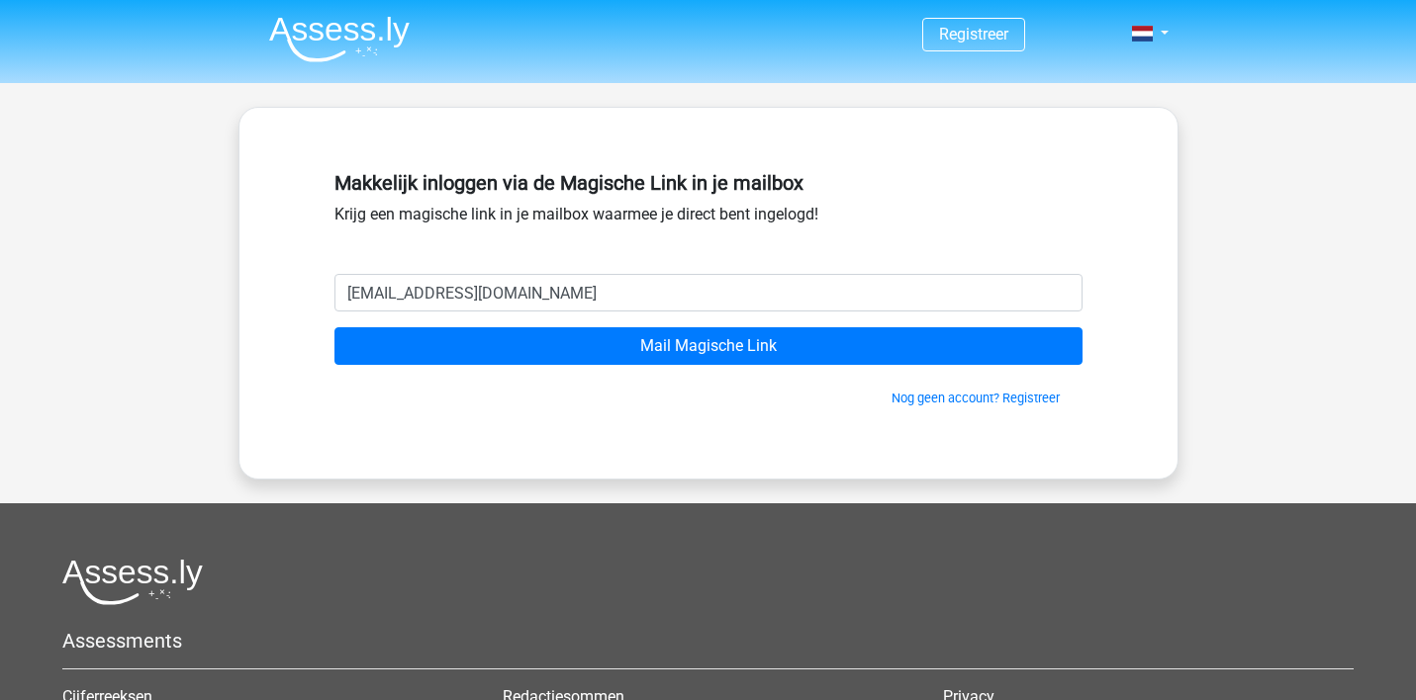
type input "[EMAIL_ADDRESS][DOMAIN_NAME]"
click at [707, 346] on input "Mail Magische Link" at bounding box center [708, 346] width 748 height 38
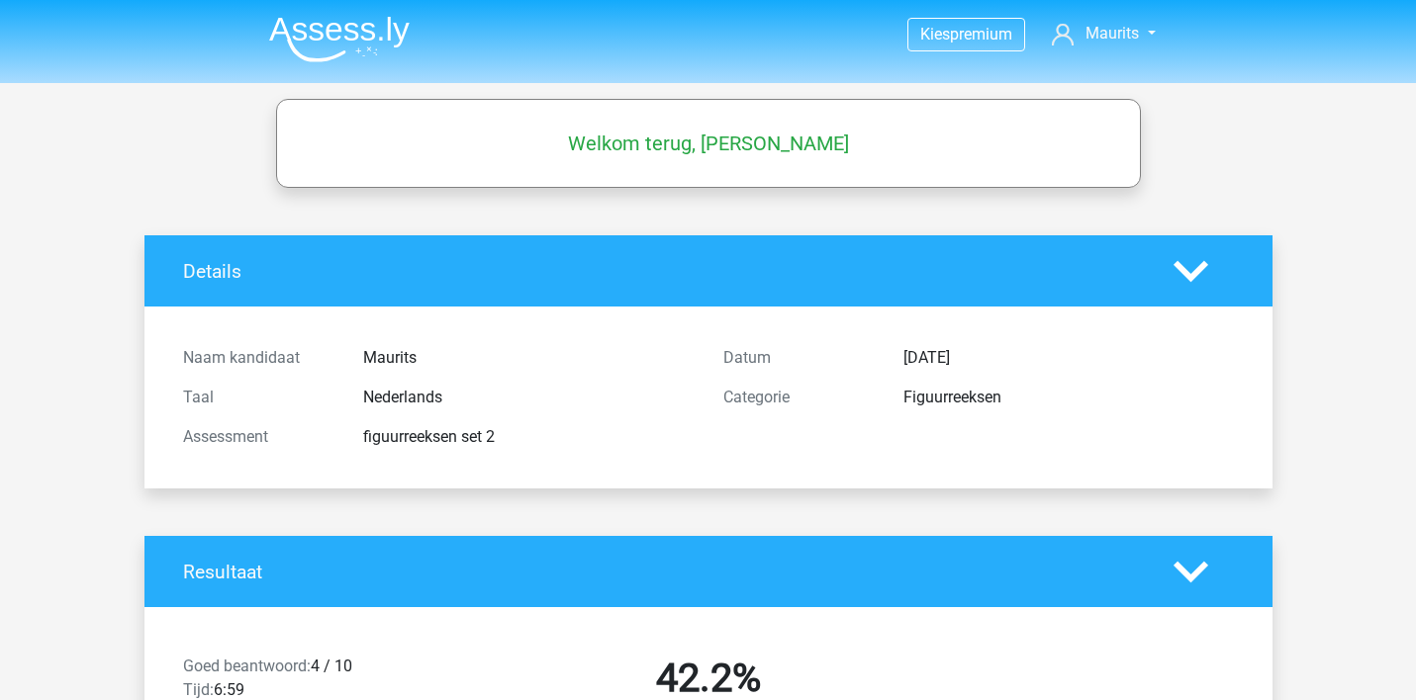
click at [311, 30] on img at bounding box center [339, 39] width 140 height 46
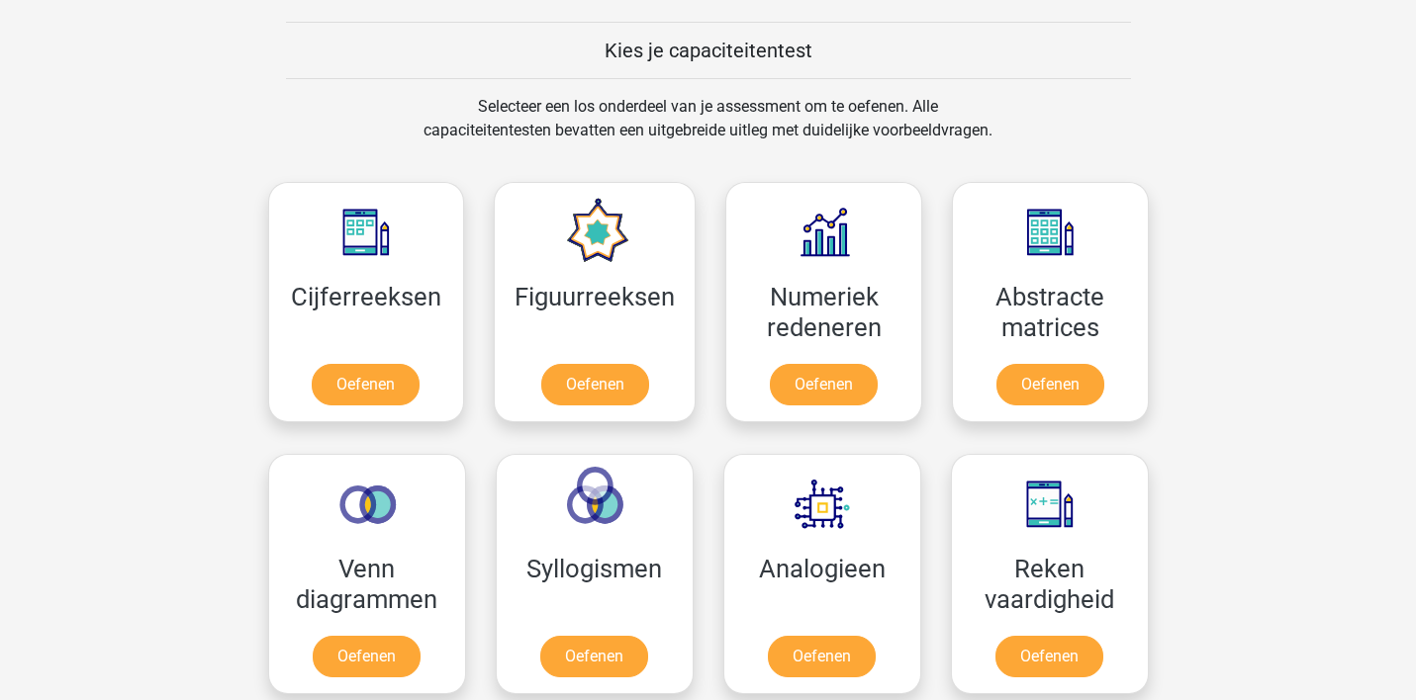
scroll to position [804, 0]
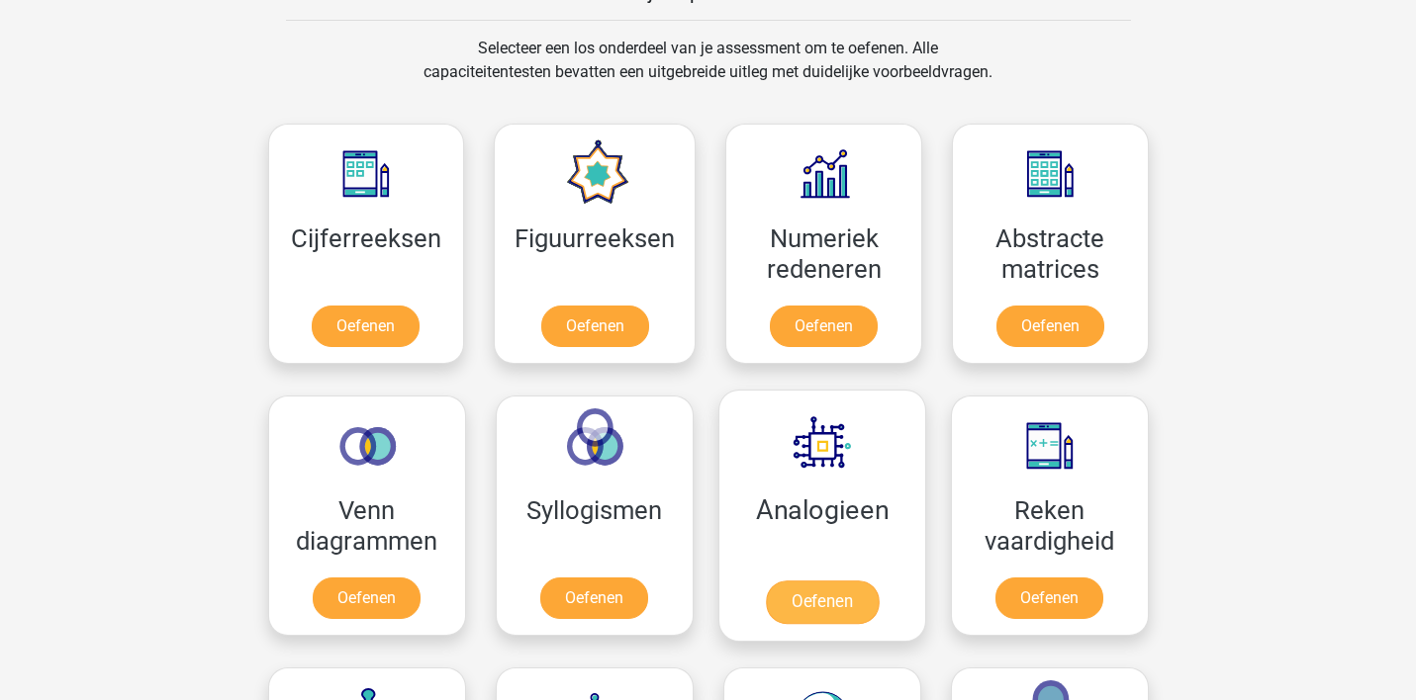
click at [816, 600] on link "Oefenen" at bounding box center [821, 603] width 113 height 44
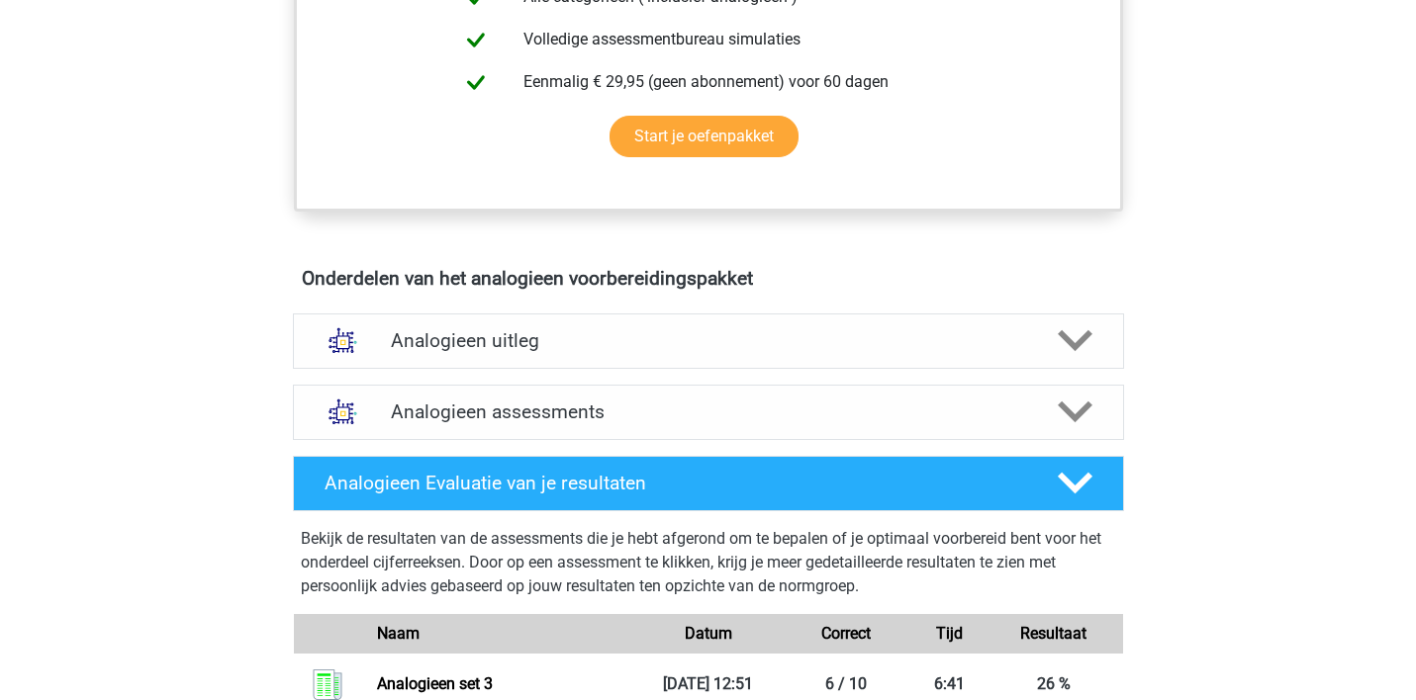
scroll to position [912, 0]
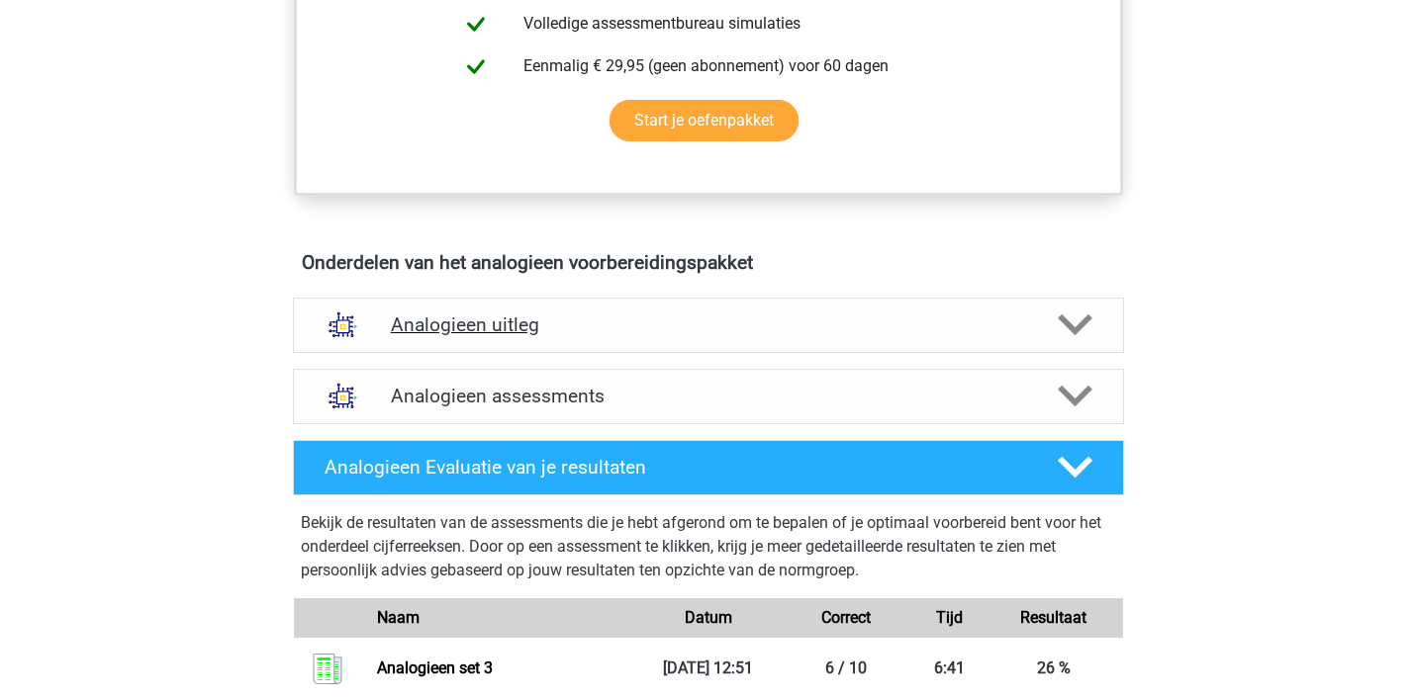
click at [427, 327] on h4 "Analogieen uitleg" at bounding box center [708, 325] width 635 height 23
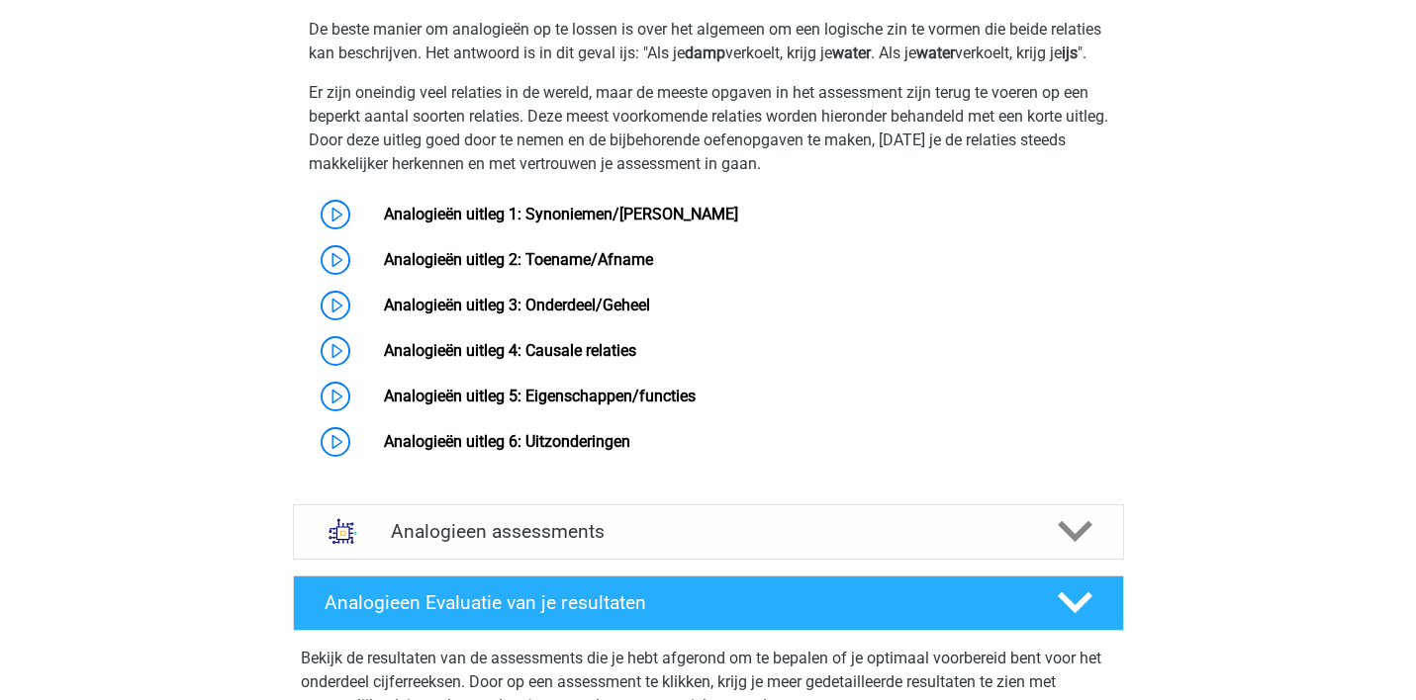
scroll to position [1394, 0]
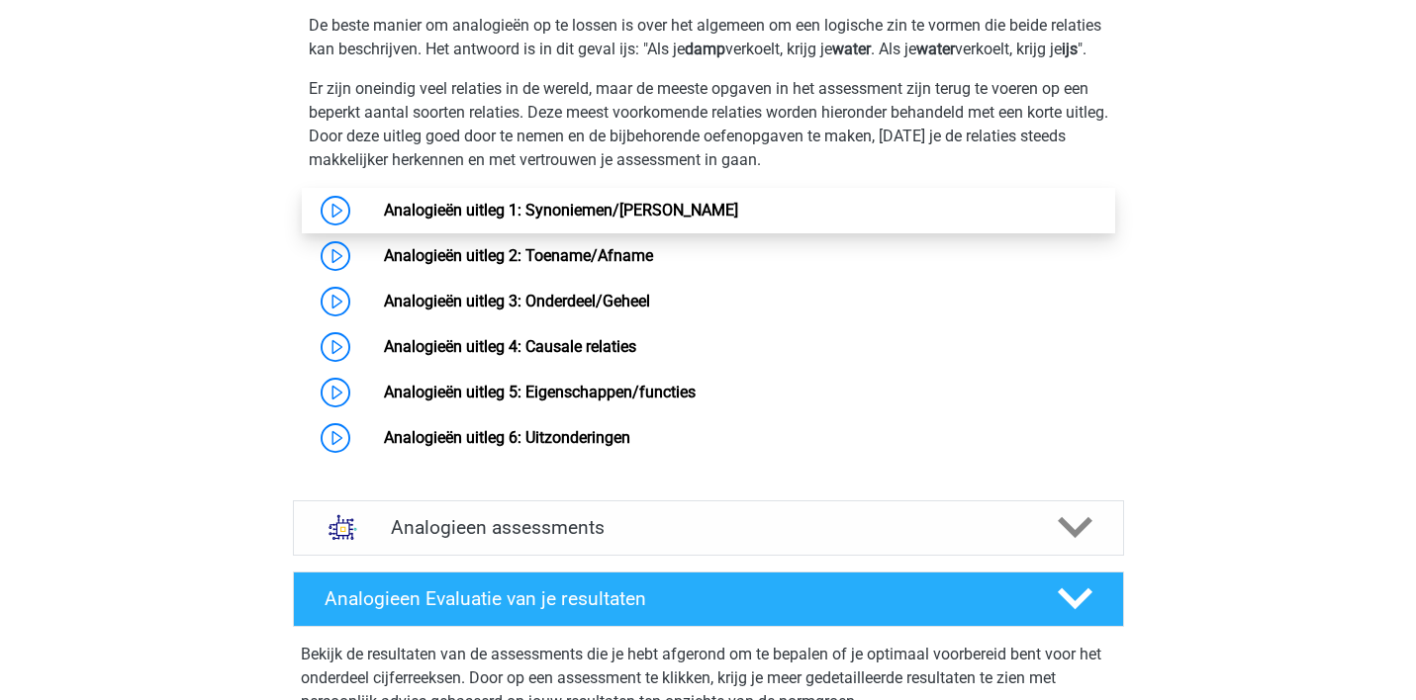
click at [486, 220] on link "Analogieën uitleg 1: Synoniemen/[PERSON_NAME]" at bounding box center [561, 210] width 354 height 19
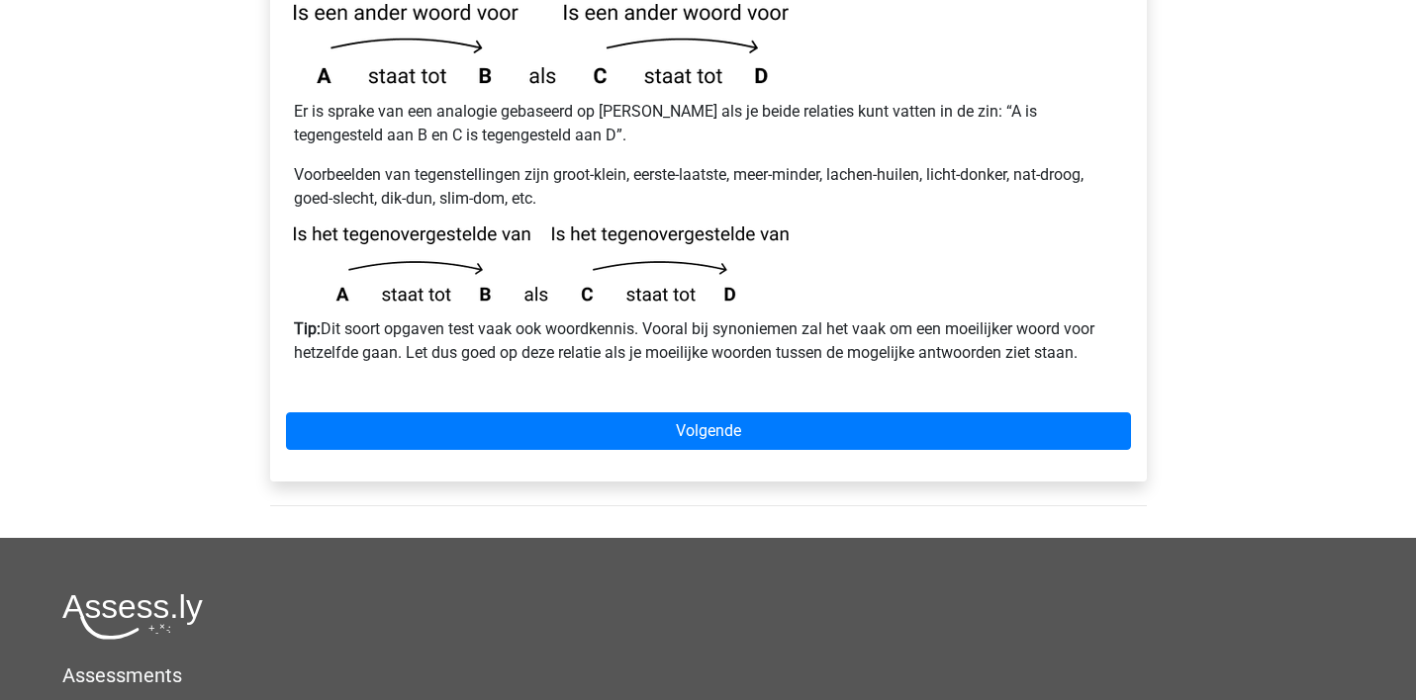
scroll to position [535, 0]
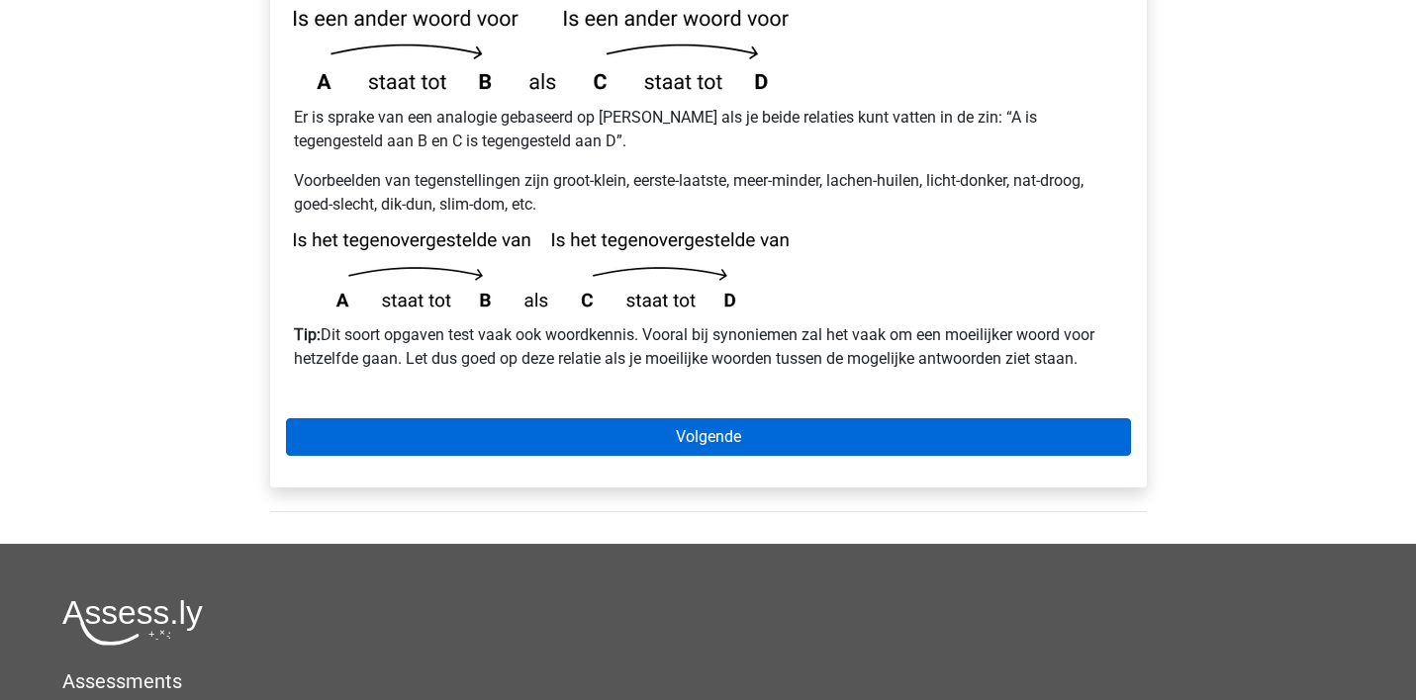
click at [368, 418] on link "Volgende" at bounding box center [708, 437] width 845 height 38
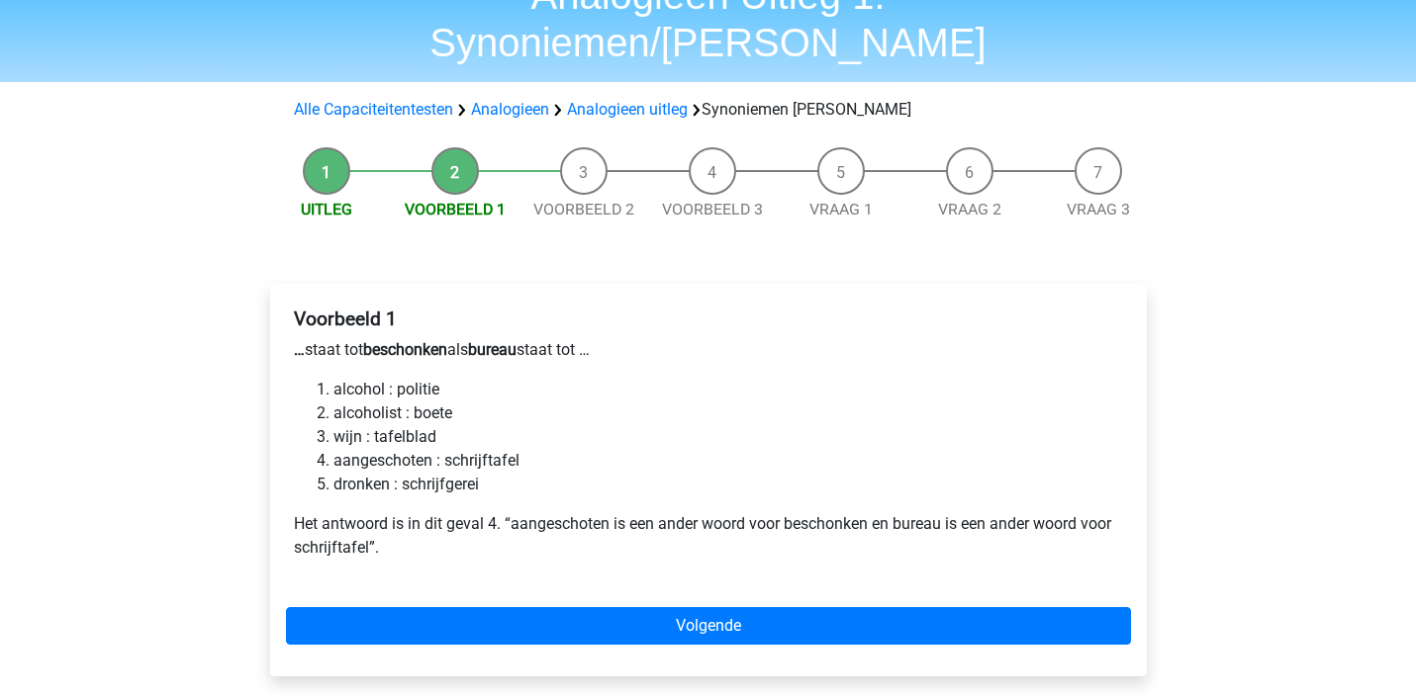
scroll to position [100, 0]
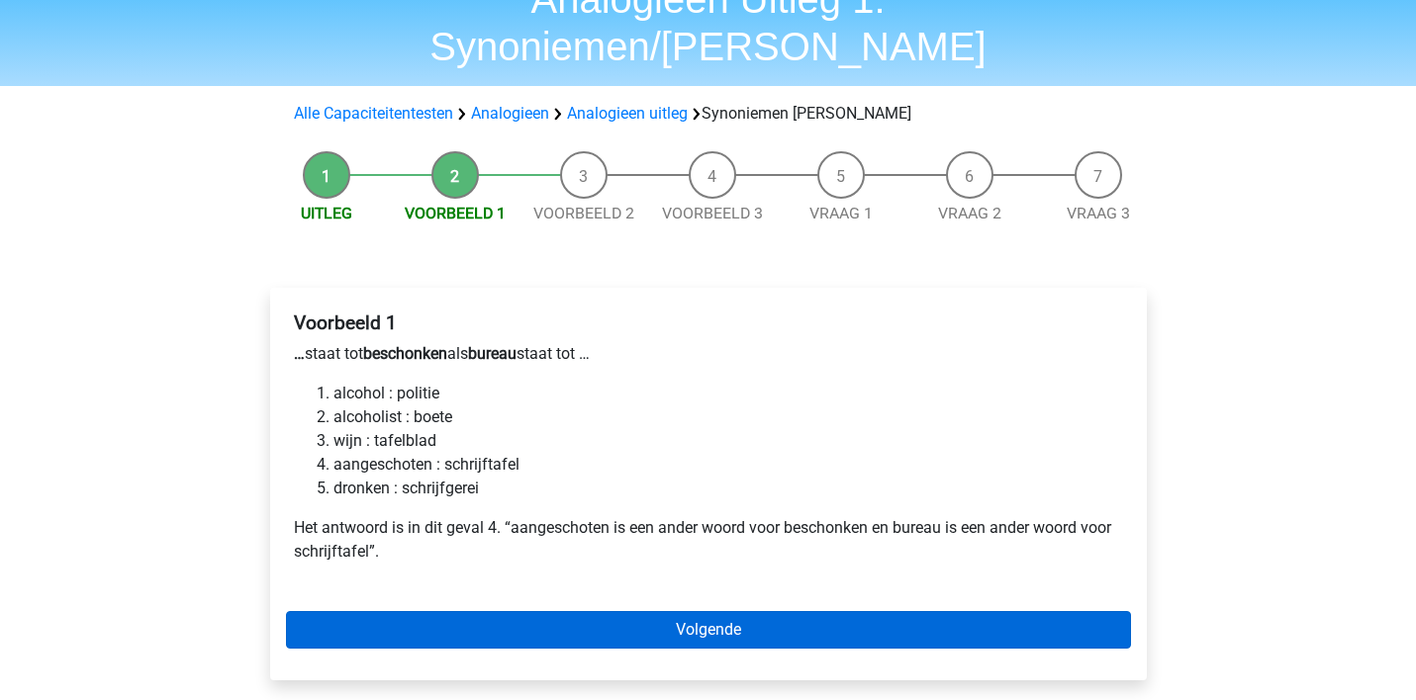
click at [637, 611] on link "Volgende" at bounding box center [708, 630] width 845 height 38
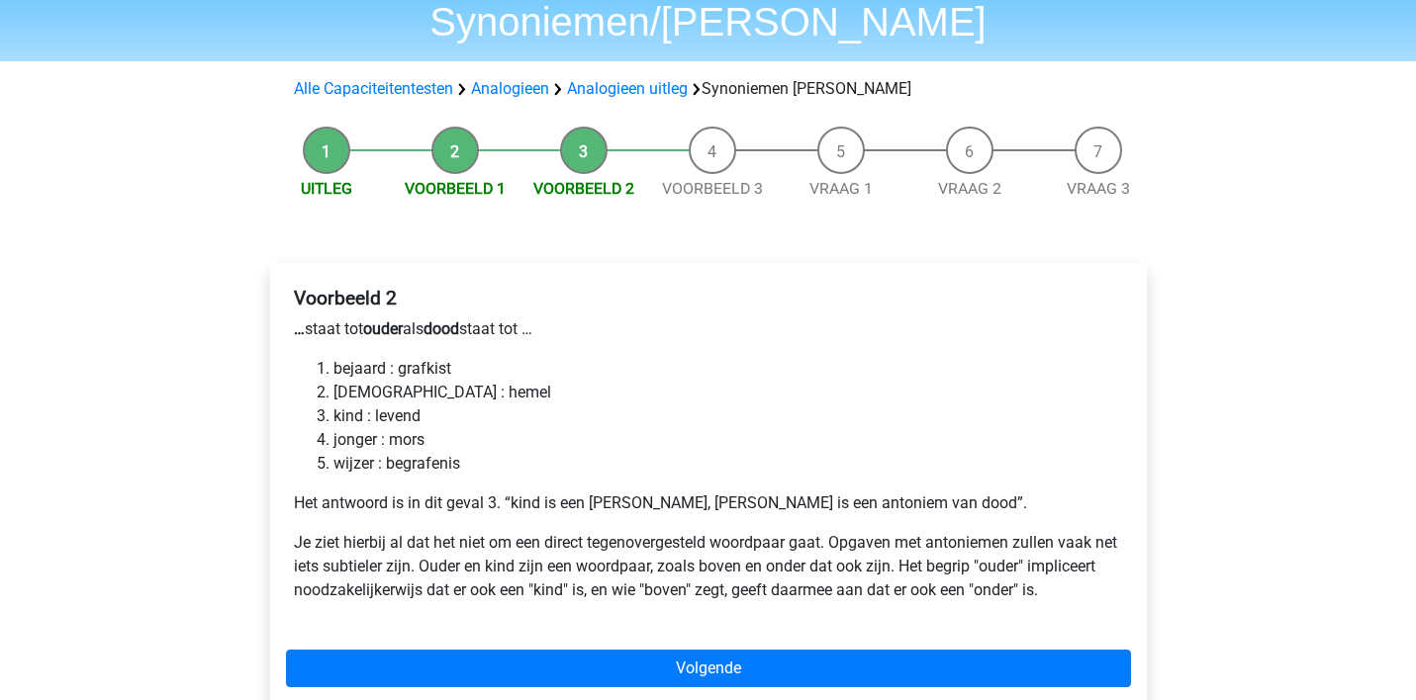
scroll to position [126, 0]
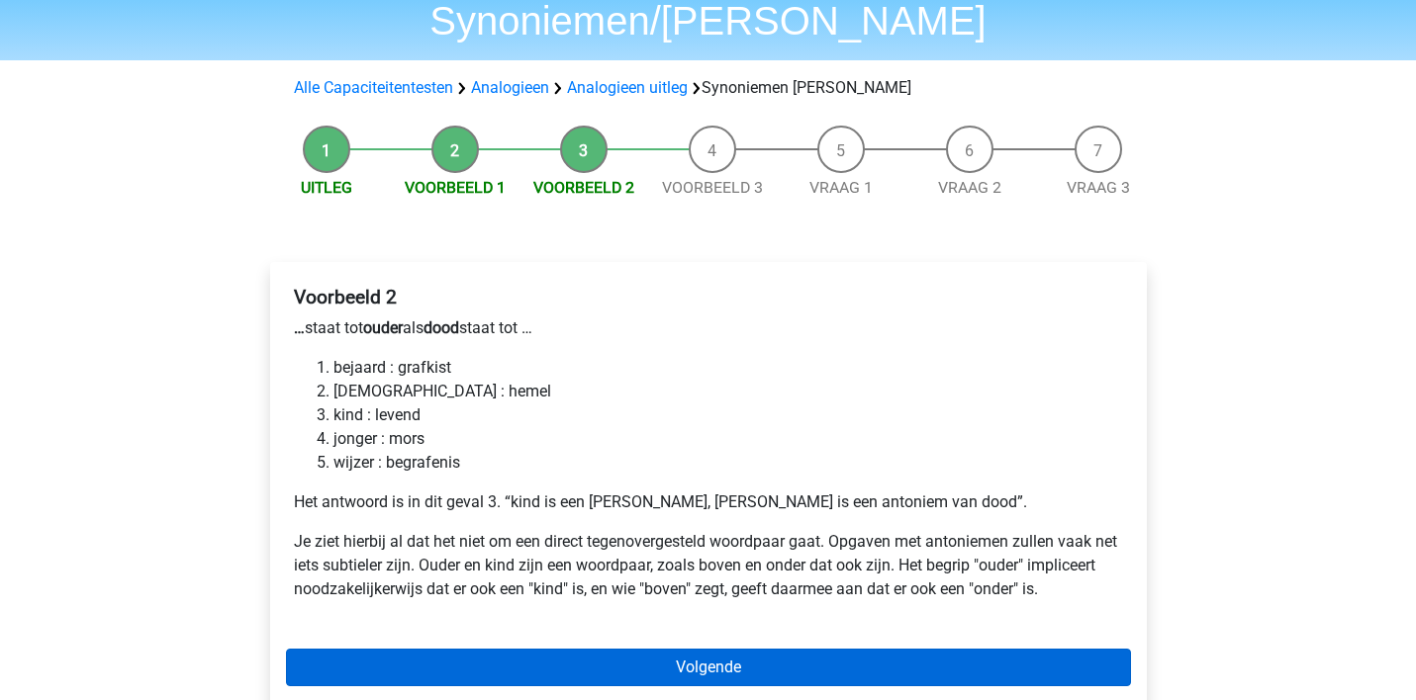
click at [687, 649] on link "Volgende" at bounding box center [708, 668] width 845 height 38
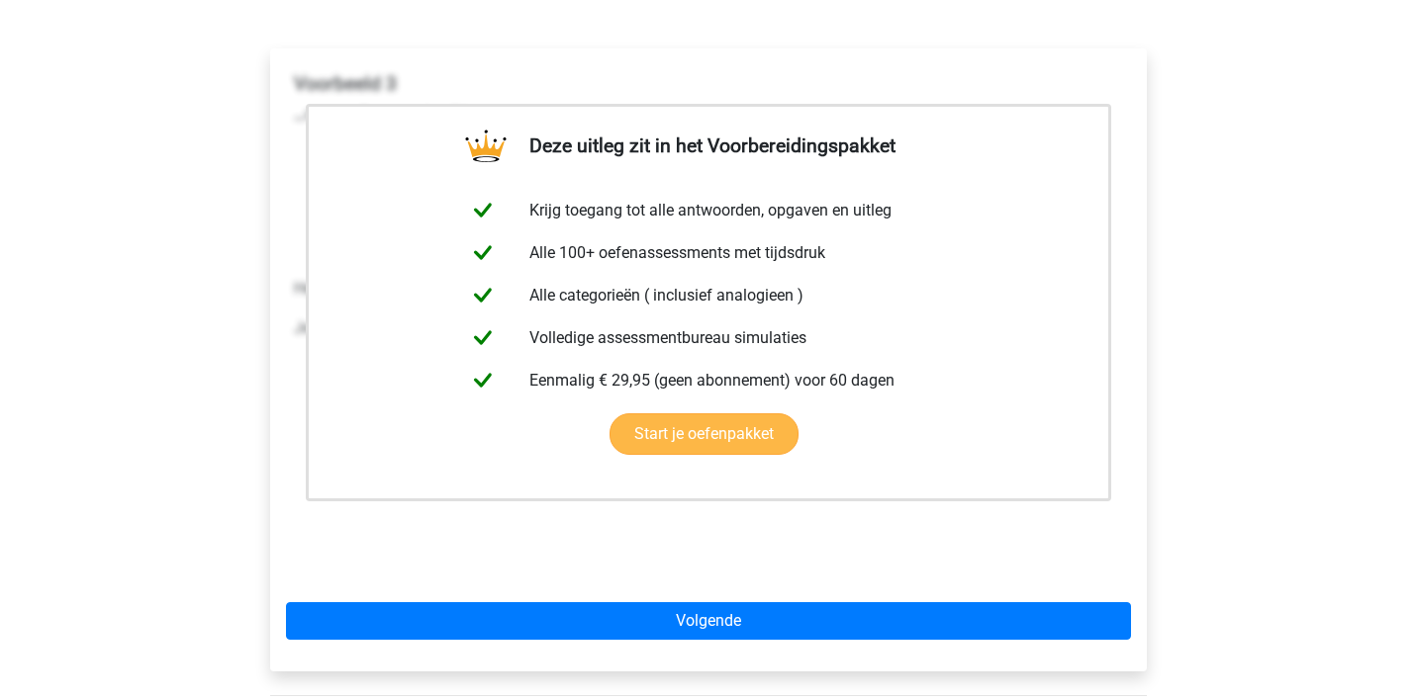
scroll to position [505, 0]
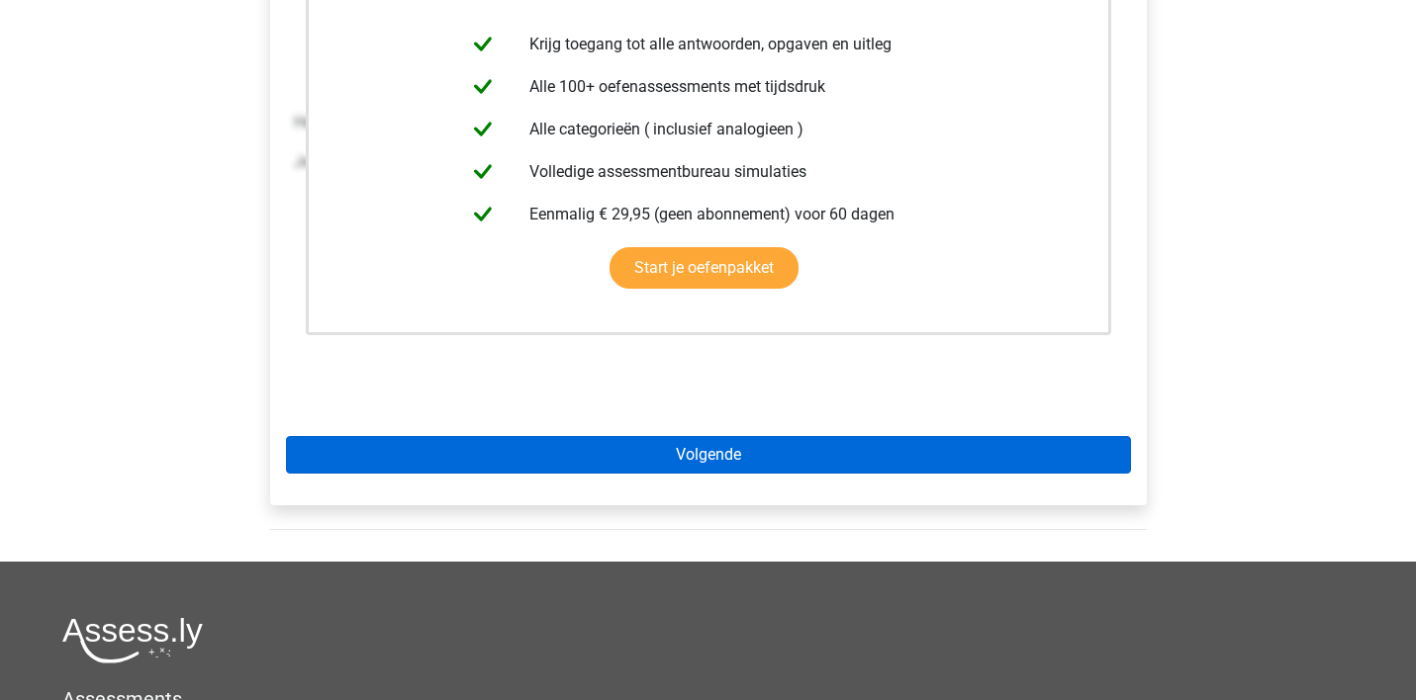
click at [410, 436] on link "Volgende" at bounding box center [708, 455] width 845 height 38
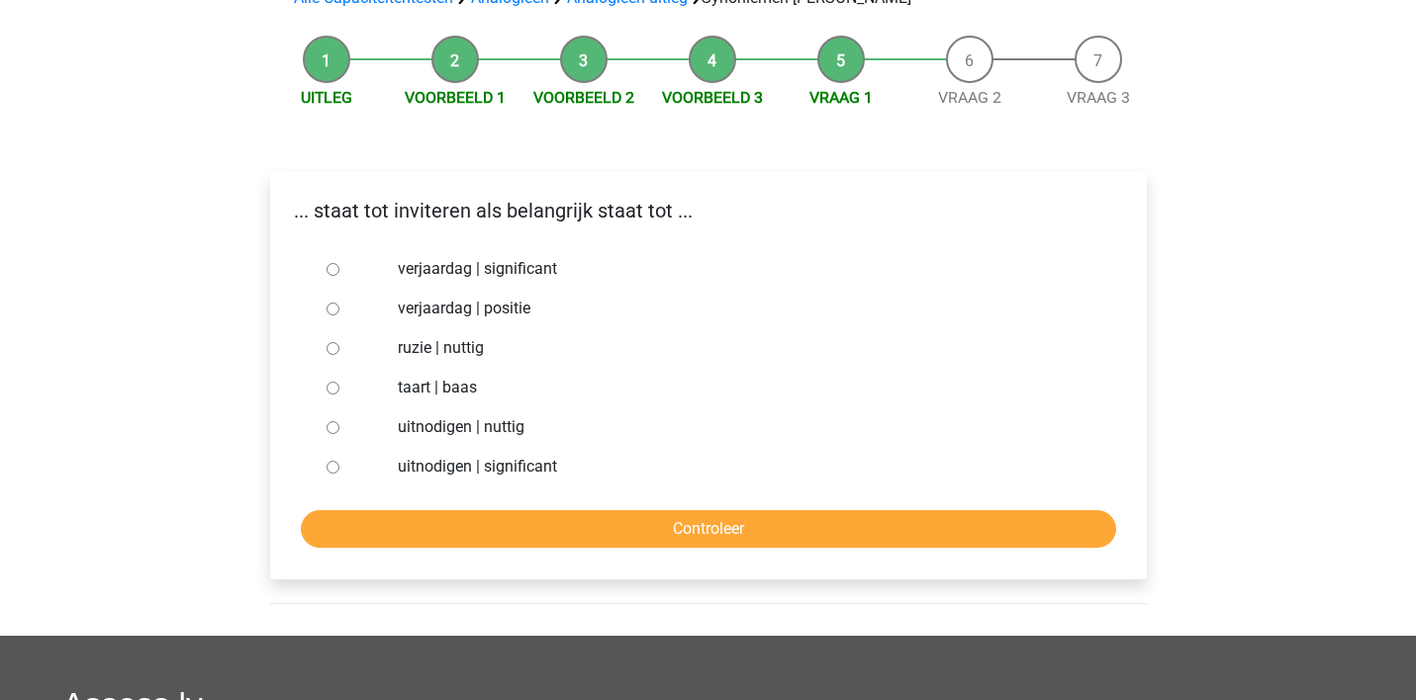
scroll to position [220, 0]
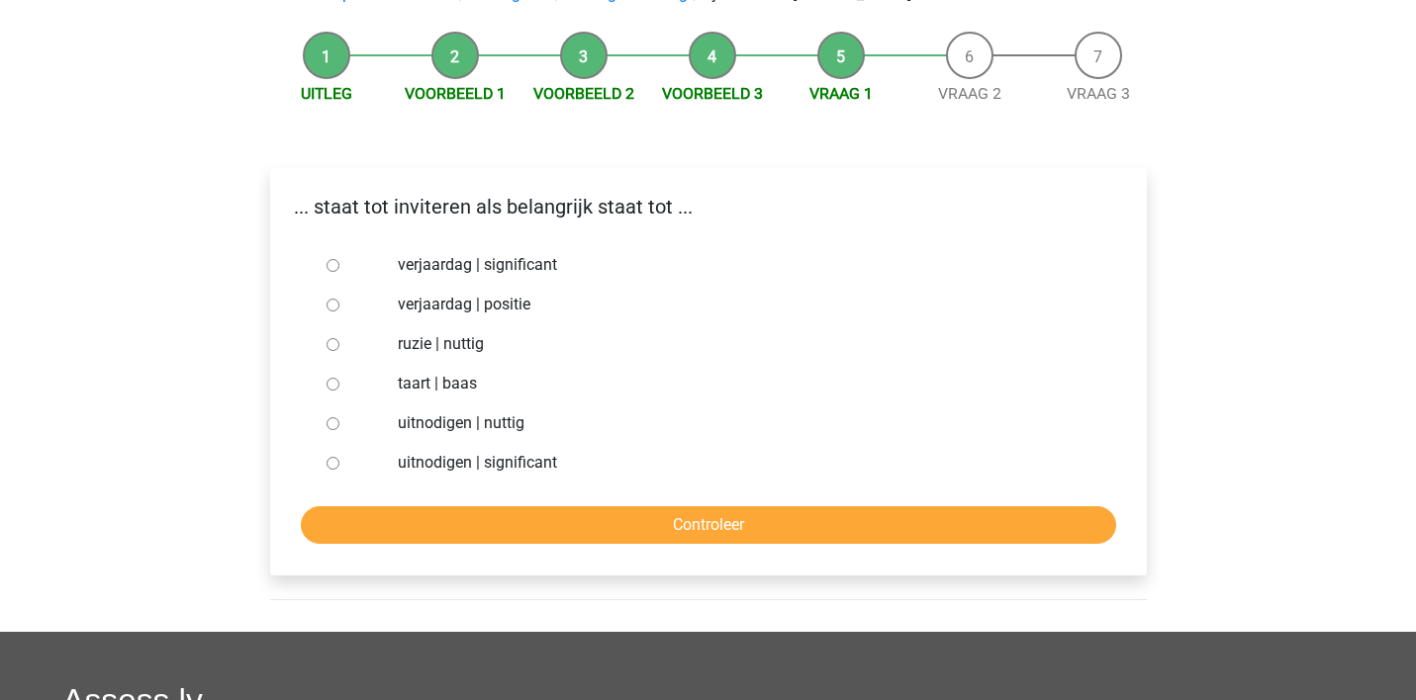
click at [331, 457] on input "uitnodigen | significant" at bounding box center [332, 463] width 13 height 13
radio input "true"
click at [420, 506] on input "Controleer" at bounding box center [708, 525] width 815 height 38
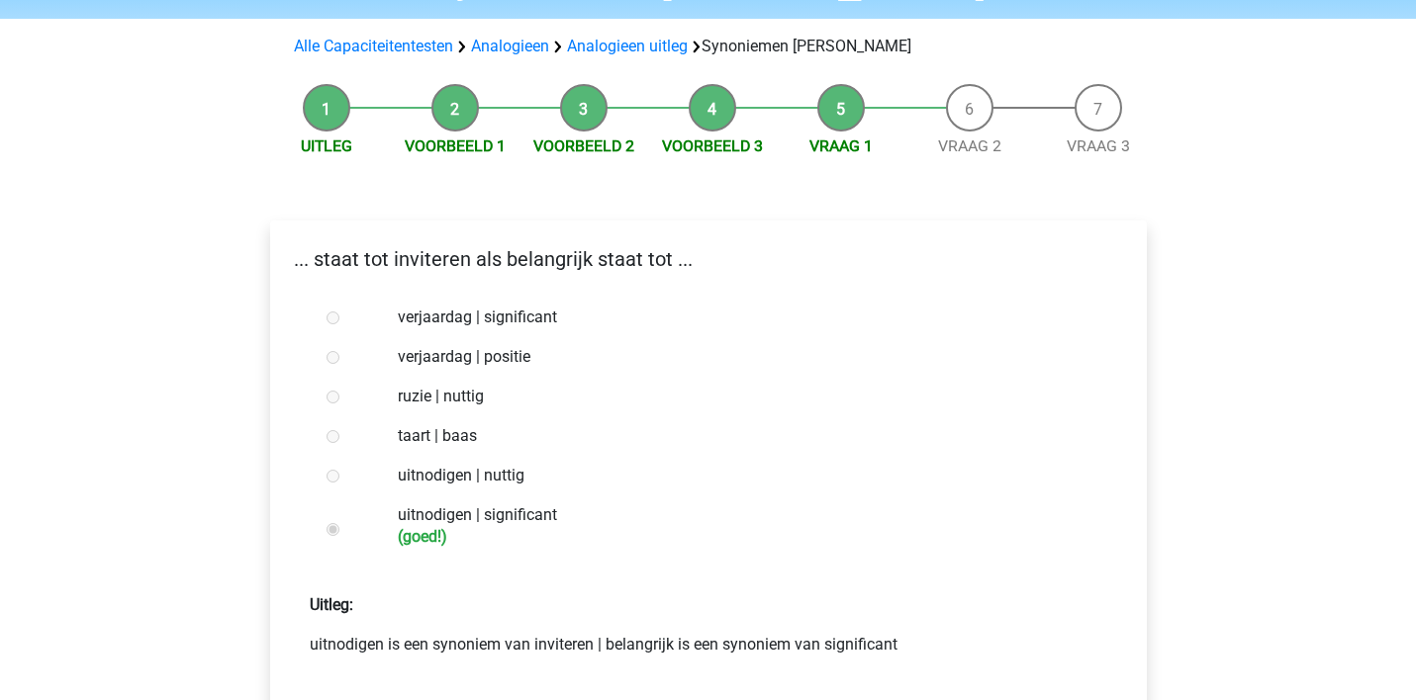
scroll to position [201, 0]
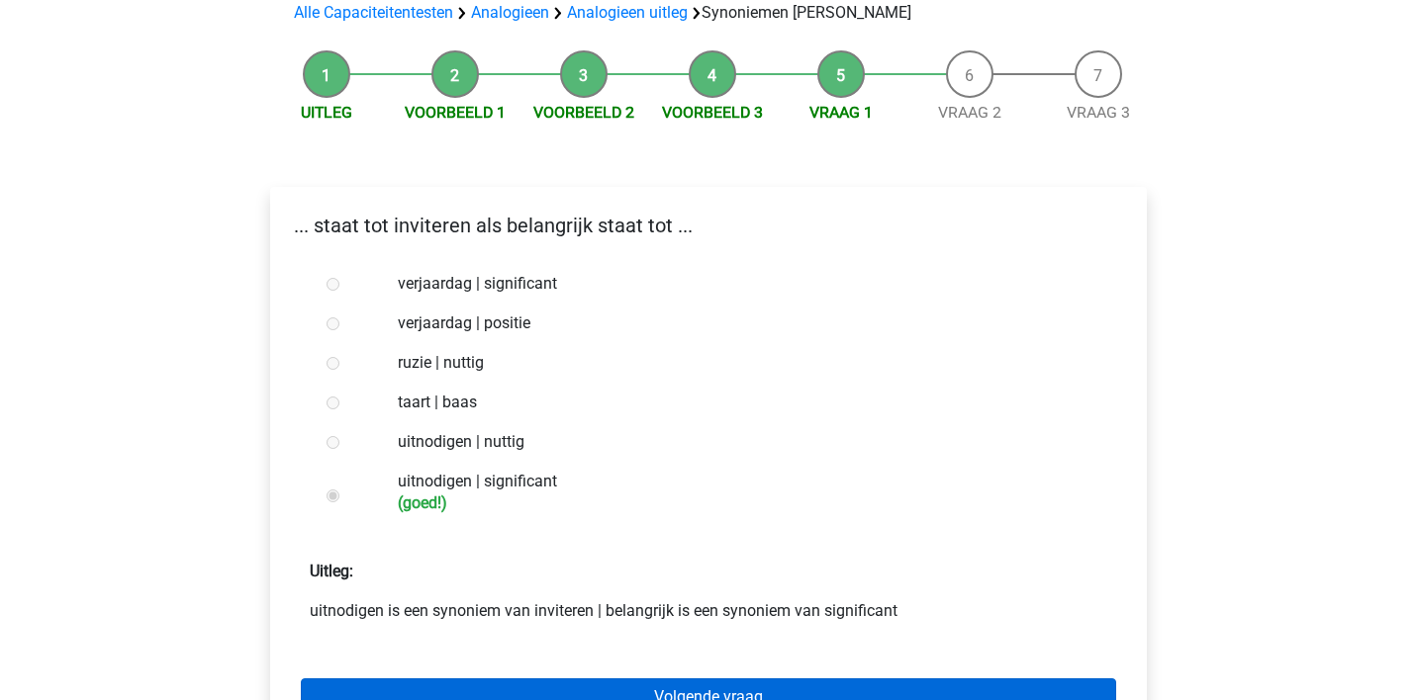
click at [565, 679] on link "Volgende vraag" at bounding box center [708, 698] width 815 height 38
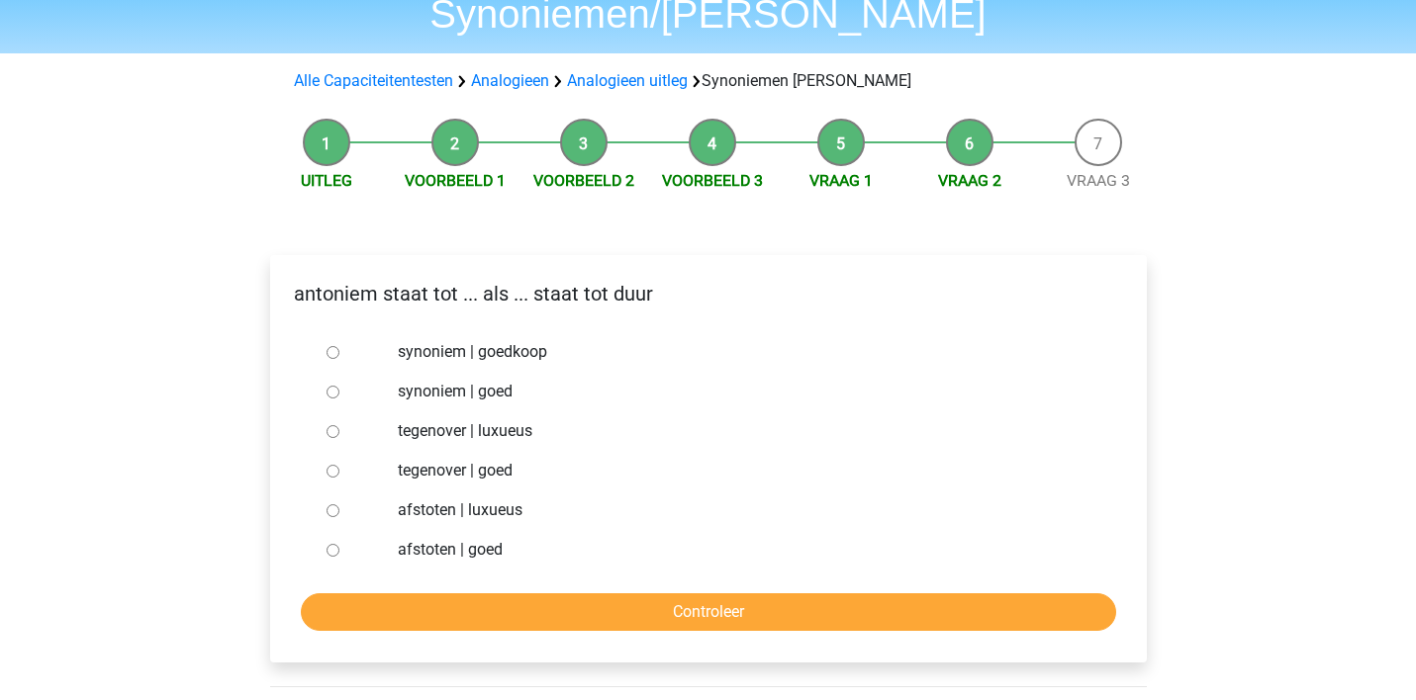
scroll to position [122, 0]
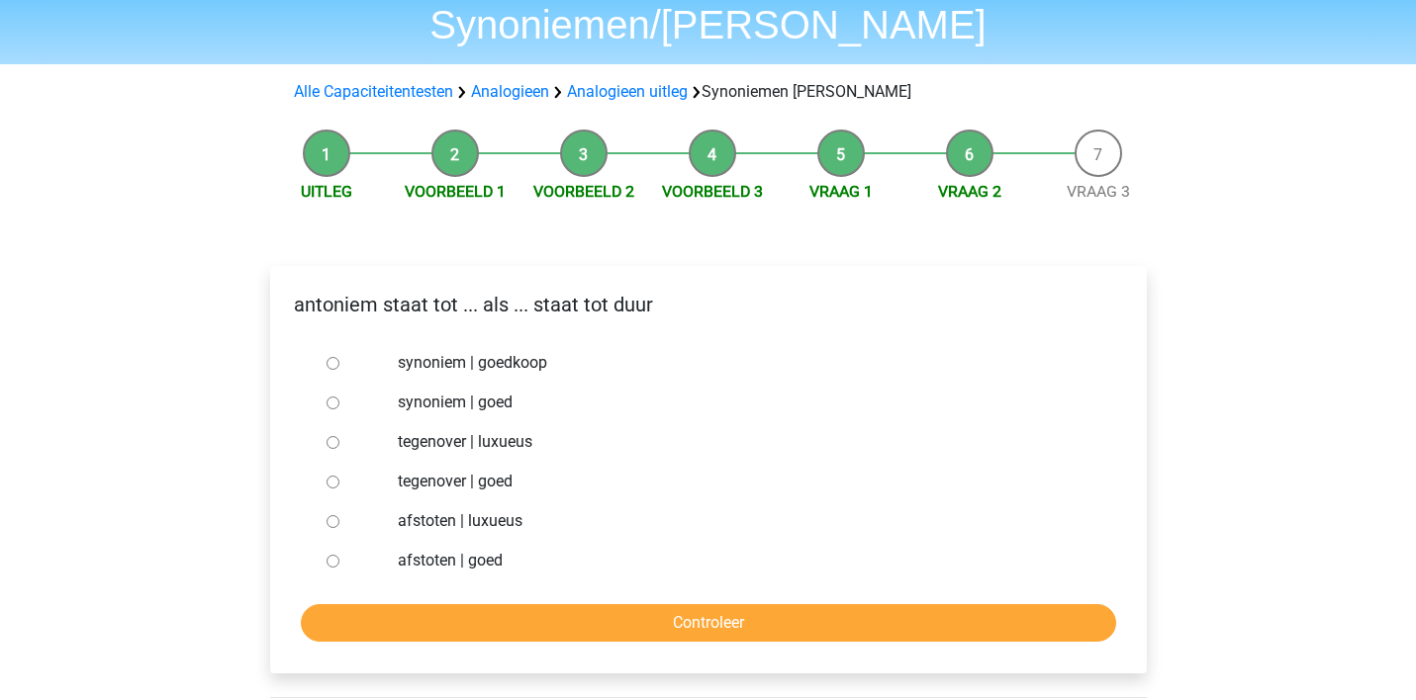
click at [330, 397] on input "synoniem | goed" at bounding box center [332, 403] width 13 height 13
radio input "true"
click at [401, 604] on input "Controleer" at bounding box center [708, 623] width 815 height 38
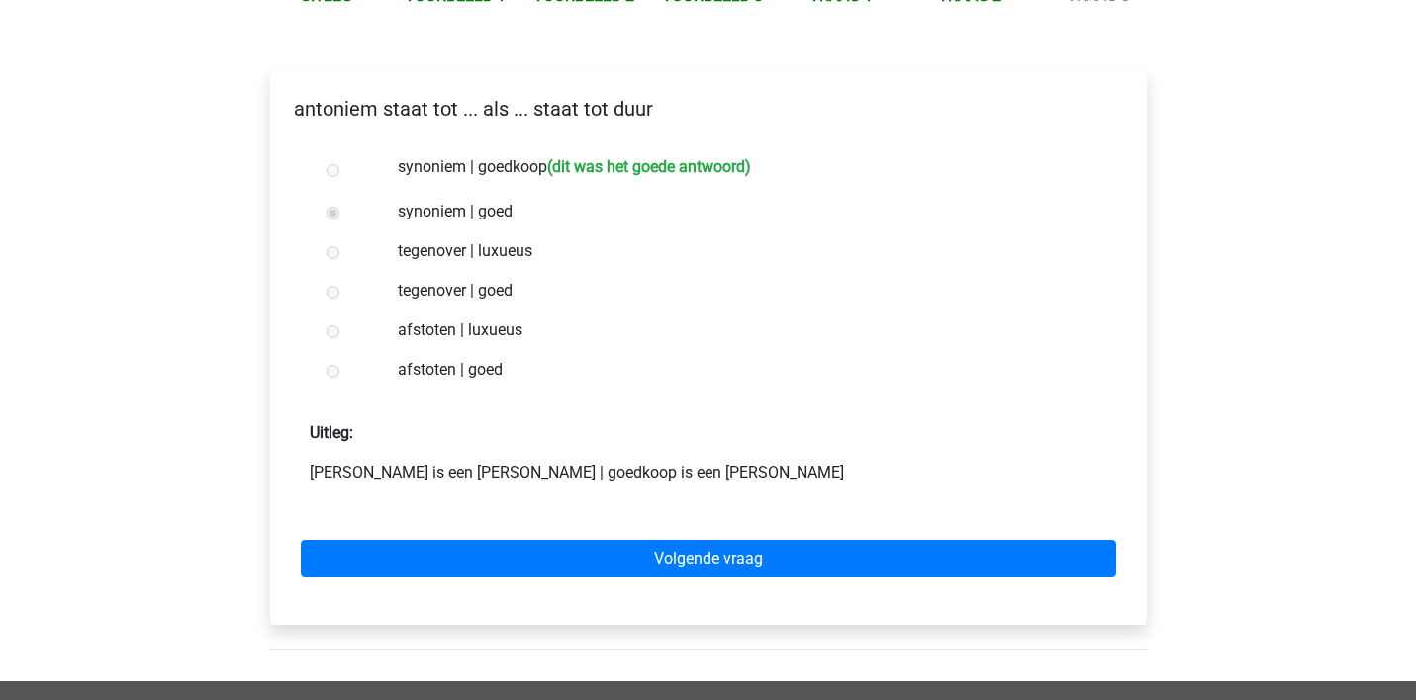
scroll to position [376, 0]
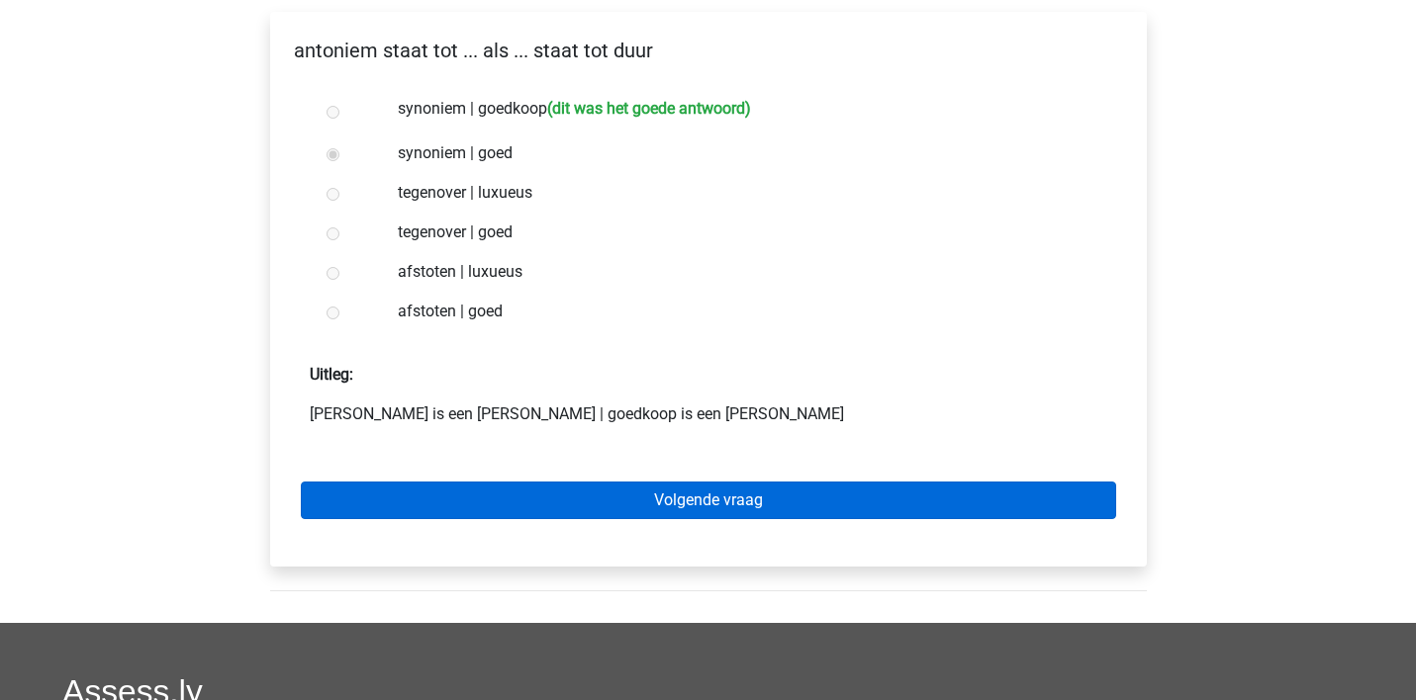
click at [623, 482] on link "Volgende vraag" at bounding box center [708, 501] width 815 height 38
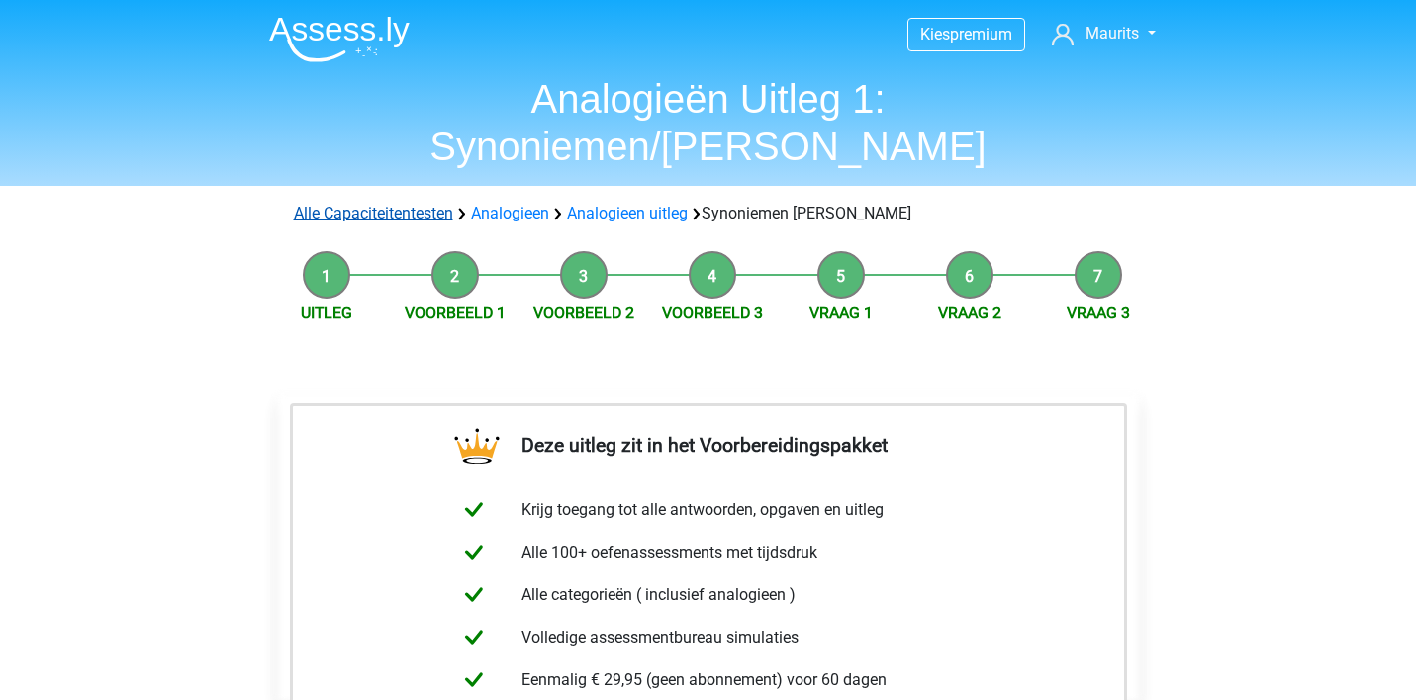
click at [422, 204] on link "Alle Capaciteitentesten" at bounding box center [373, 213] width 159 height 19
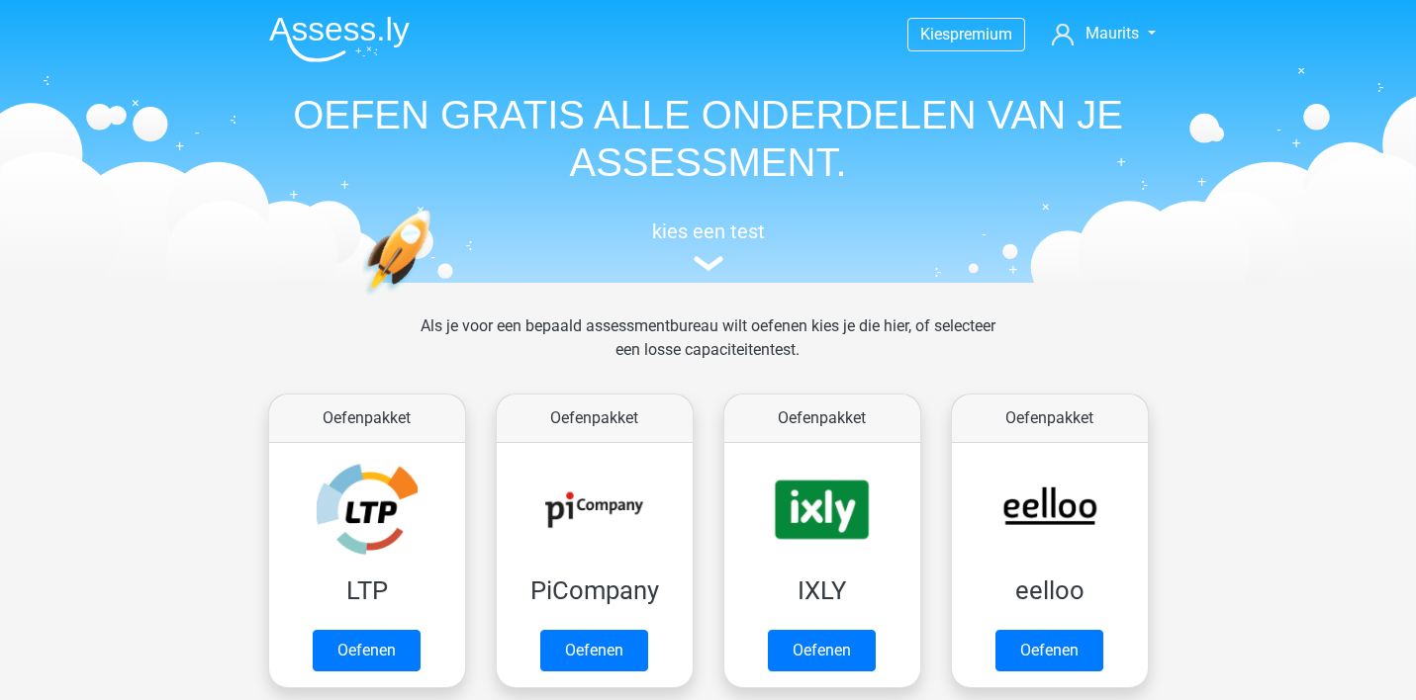
scroll to position [840, 0]
